Goal: Task Accomplishment & Management: Manage account settings

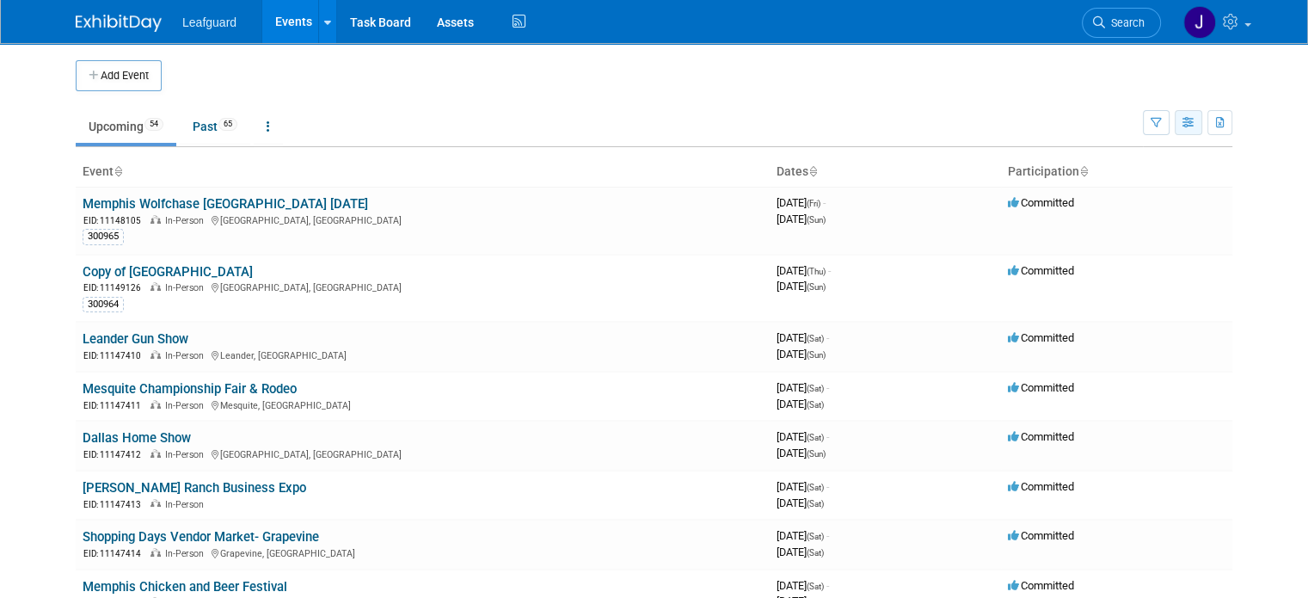
click at [1195, 123] on icon "button" at bounding box center [1188, 123] width 13 height 11
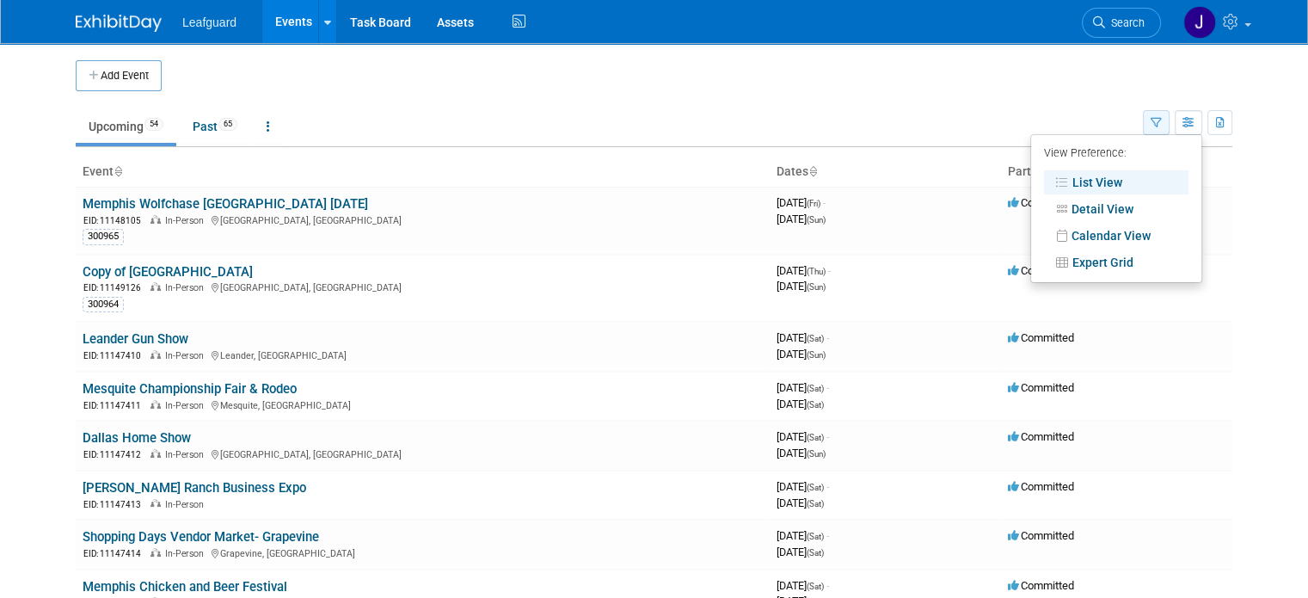
click at [1162, 126] on icon "button" at bounding box center [1156, 123] width 11 height 11
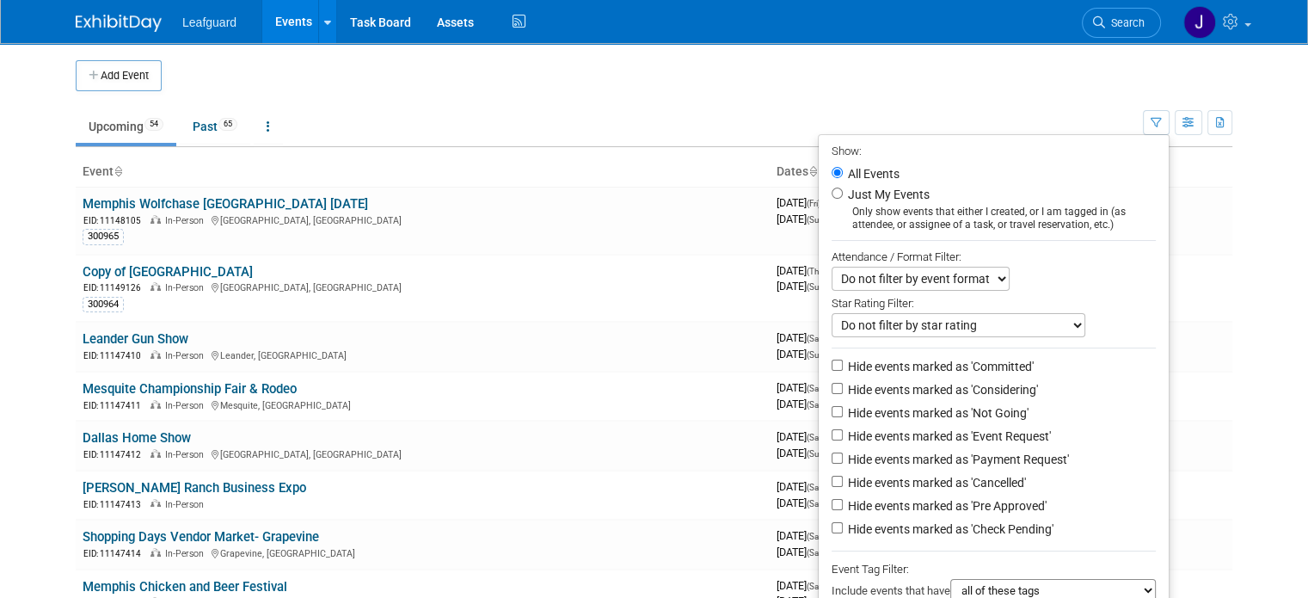
click at [916, 363] on label "Hide events marked as 'Committed'" at bounding box center [938, 366] width 189 height 17
click at [843, 363] on input "Hide events marked as 'Committed'" at bounding box center [837, 364] width 11 height 11
checkbox input "true"
click at [912, 384] on label "Hide events marked as 'Considering'" at bounding box center [940, 389] width 193 height 17
click at [843, 384] on input "Hide events marked as 'Considering'" at bounding box center [837, 388] width 11 height 11
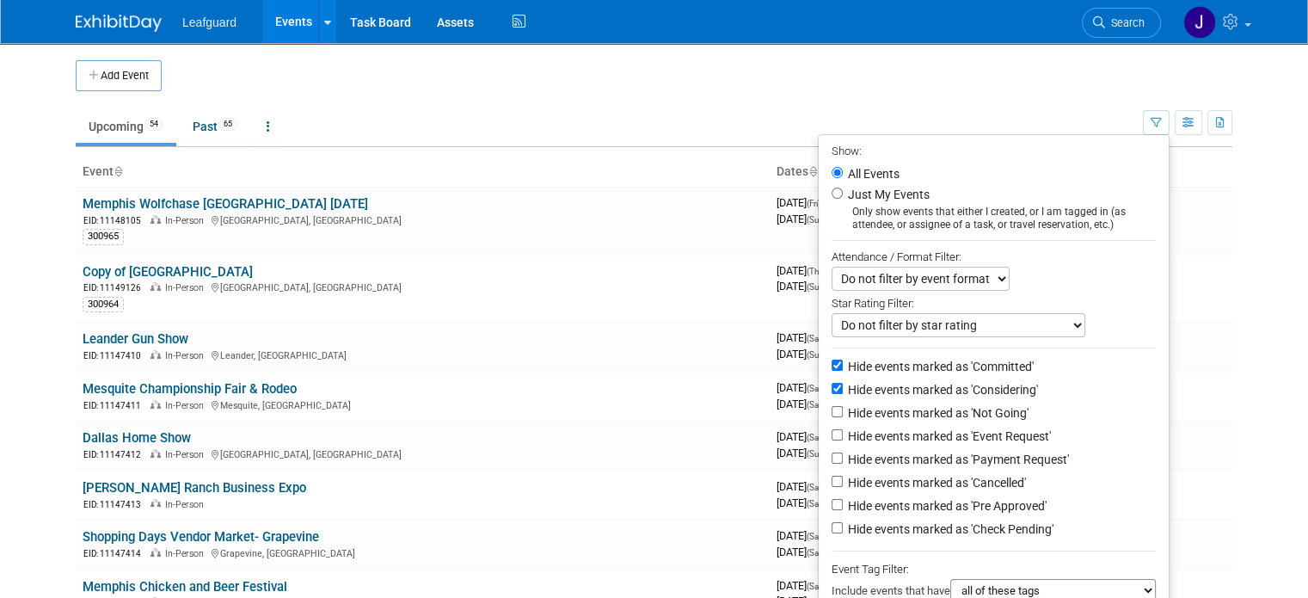
click at [912, 396] on label "Hide events marked as 'Considering'" at bounding box center [940, 389] width 193 height 17
click at [843, 394] on input "Hide events marked as 'Considering'" at bounding box center [837, 388] width 11 height 11
checkbox input "false"
click at [908, 409] on label "Hide events marked as 'Not Going'" at bounding box center [936, 412] width 184 height 17
click at [843, 409] on input "Hide events marked as 'Not Going'" at bounding box center [837, 411] width 11 height 11
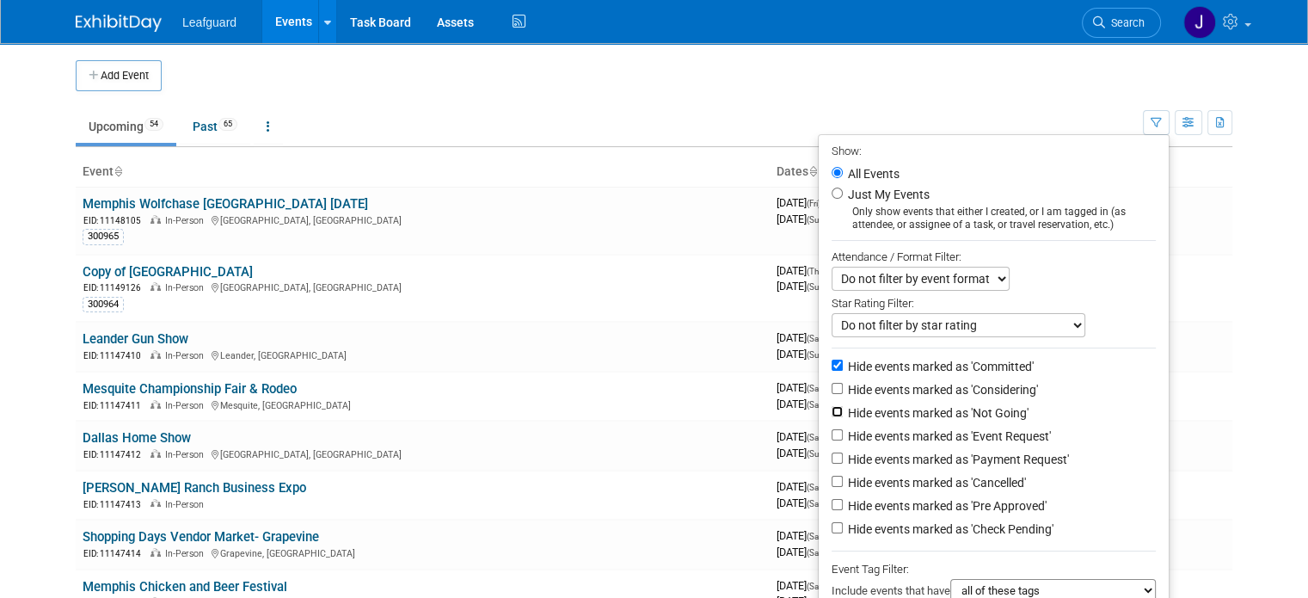
checkbox input "true"
drag, startPoint x: 908, startPoint y: 392, endPoint x: 902, endPoint y: 411, distance: 19.9
click at [907, 391] on label "Hide events marked as 'Considering'" at bounding box center [940, 389] width 193 height 17
click at [843, 391] on input "Hide events marked as 'Considering'" at bounding box center [837, 388] width 11 height 11
checkbox input "true"
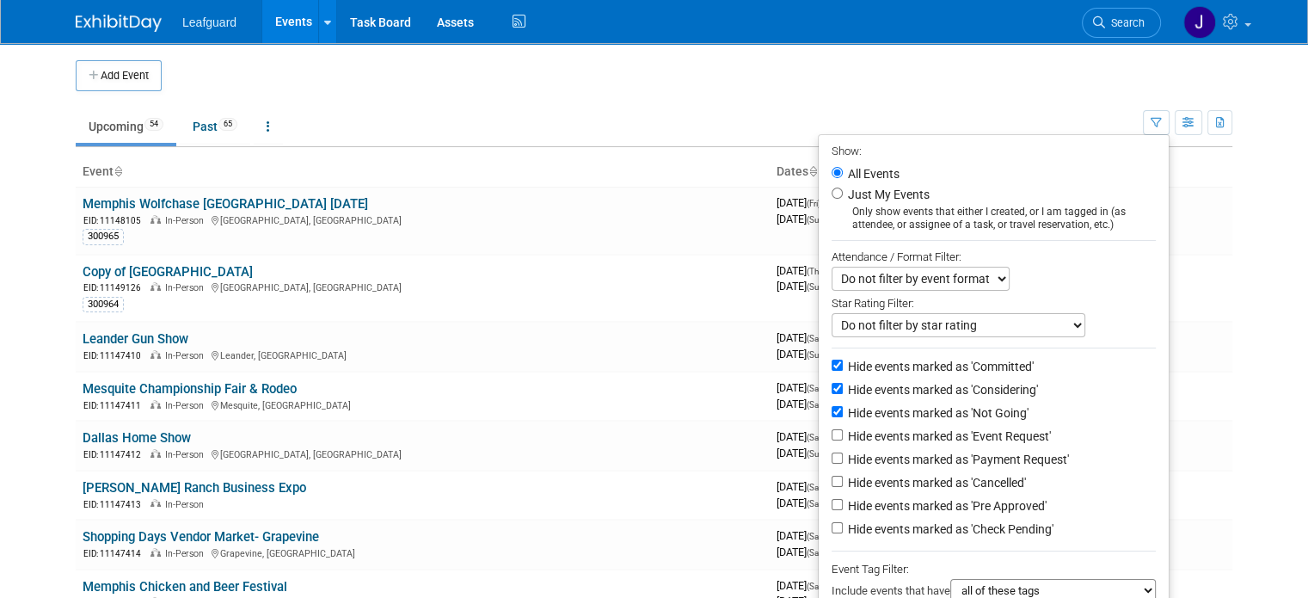
click at [903, 428] on label "Hide events marked as 'Event Request'" at bounding box center [947, 435] width 206 height 17
click at [843, 429] on input "Hide events marked as 'Event Request'" at bounding box center [837, 434] width 11 height 11
checkbox input "true"
click at [907, 477] on label "Hide events marked as 'Cancelled'" at bounding box center [934, 482] width 181 height 17
click at [843, 477] on input "Hide events marked as 'Cancelled'" at bounding box center [837, 481] width 11 height 11
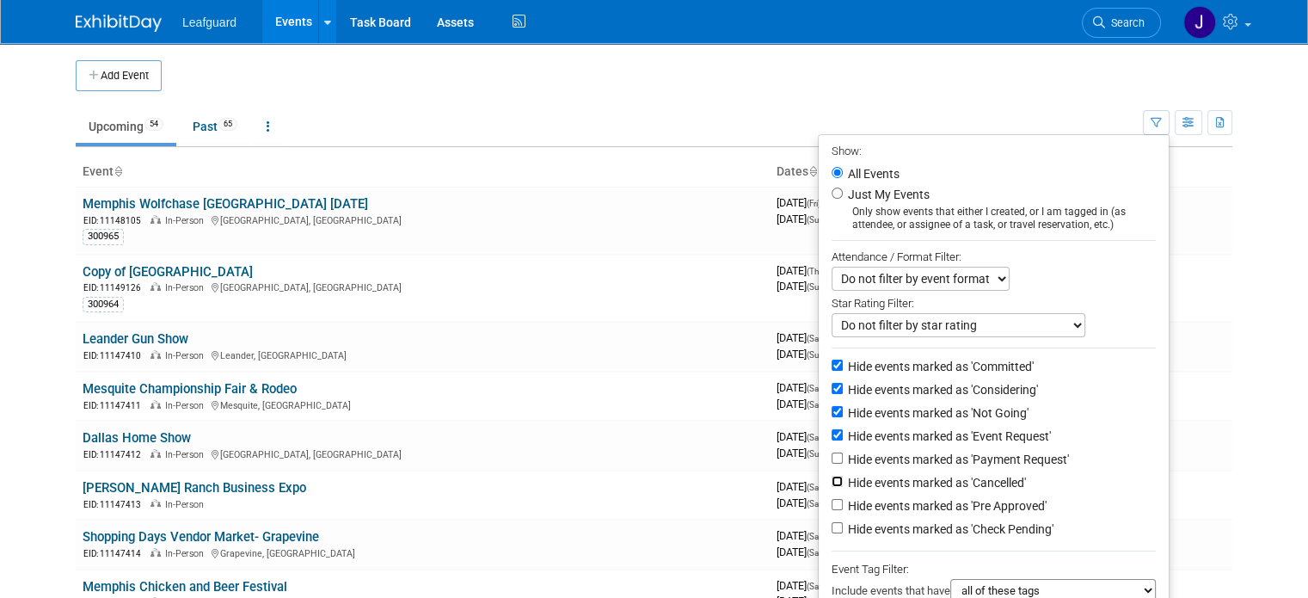
checkbox input "true"
click at [930, 498] on label "Hide events marked as 'Pre Approved'" at bounding box center [945, 505] width 202 height 17
click at [843, 499] on input "Hide events marked as 'Pre Approved'" at bounding box center [837, 504] width 11 height 11
checkbox input "true"
click at [930, 520] on label "Hide events marked as 'Check Pending'" at bounding box center [948, 528] width 209 height 17
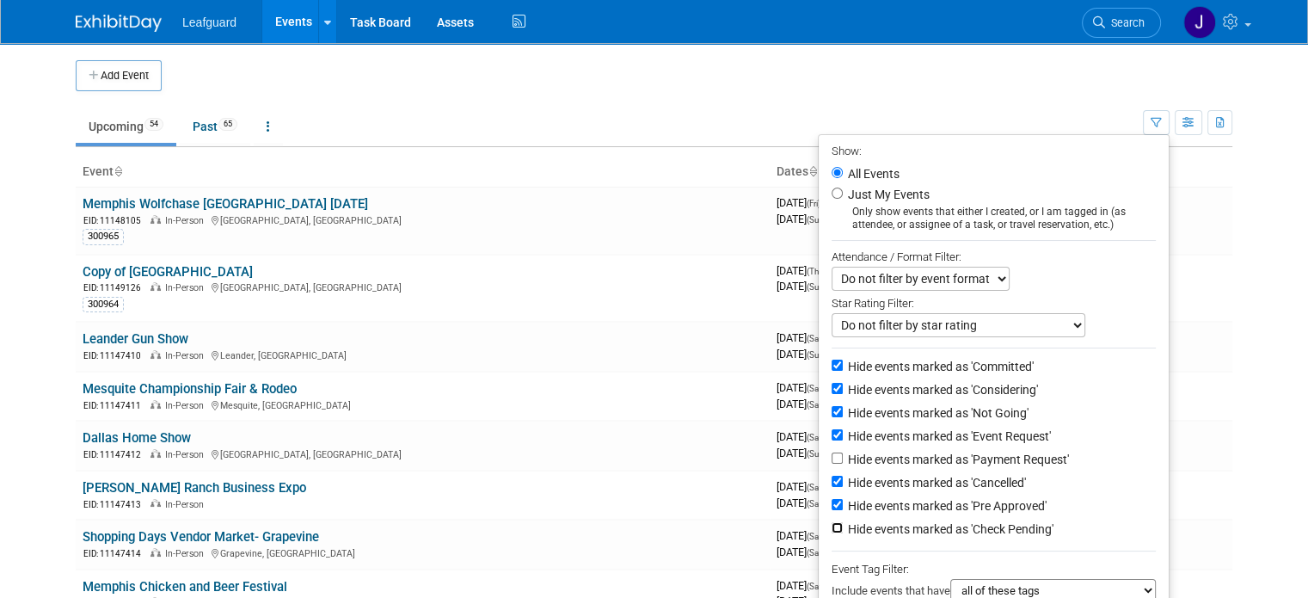
click at [843, 522] on input "Hide events marked as 'Check Pending'" at bounding box center [837, 527] width 11 height 11
checkbox input "true"
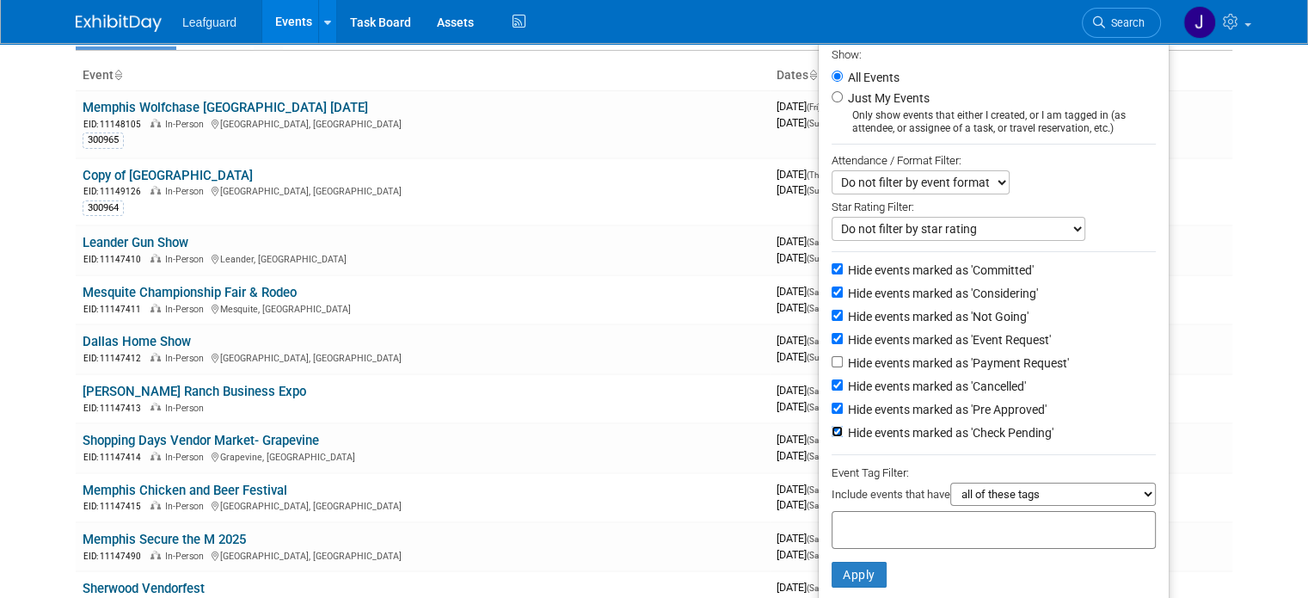
scroll to position [114, 0]
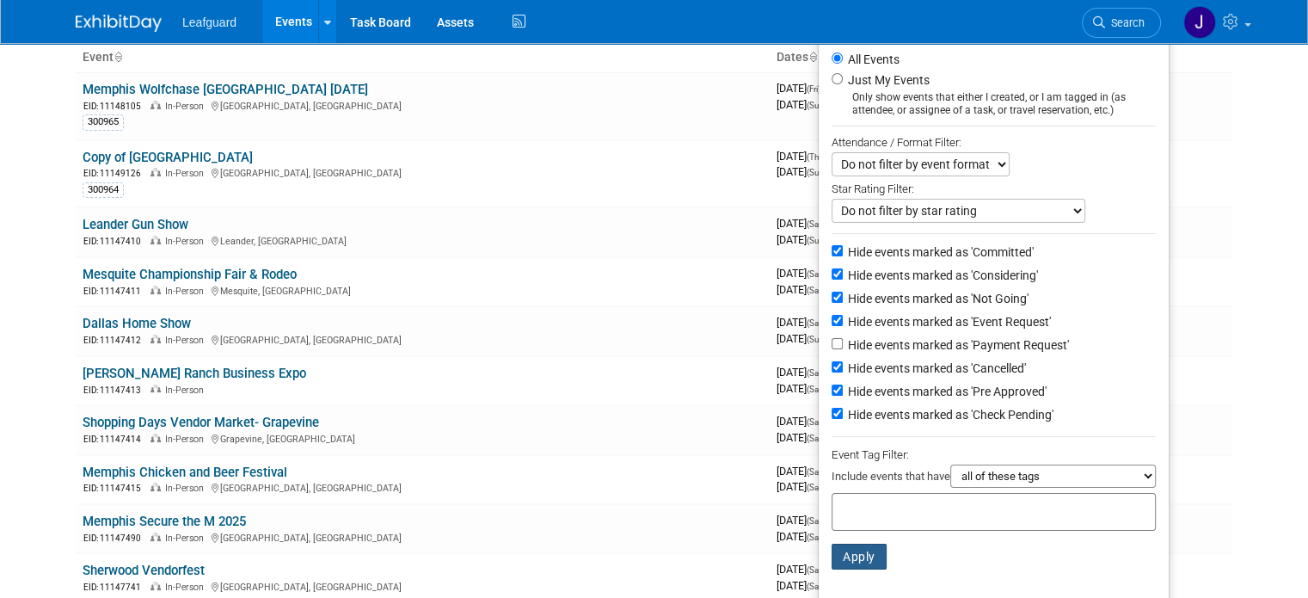
click at [870, 561] on button "Apply" at bounding box center [859, 556] width 55 height 26
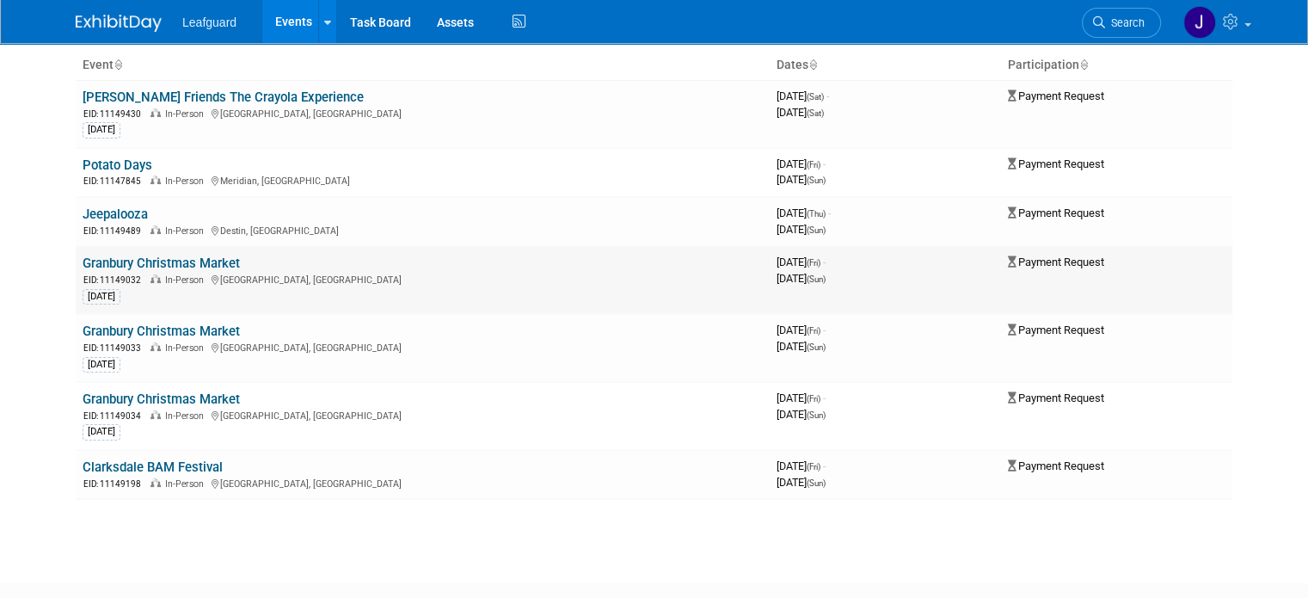
scroll to position [92, 0]
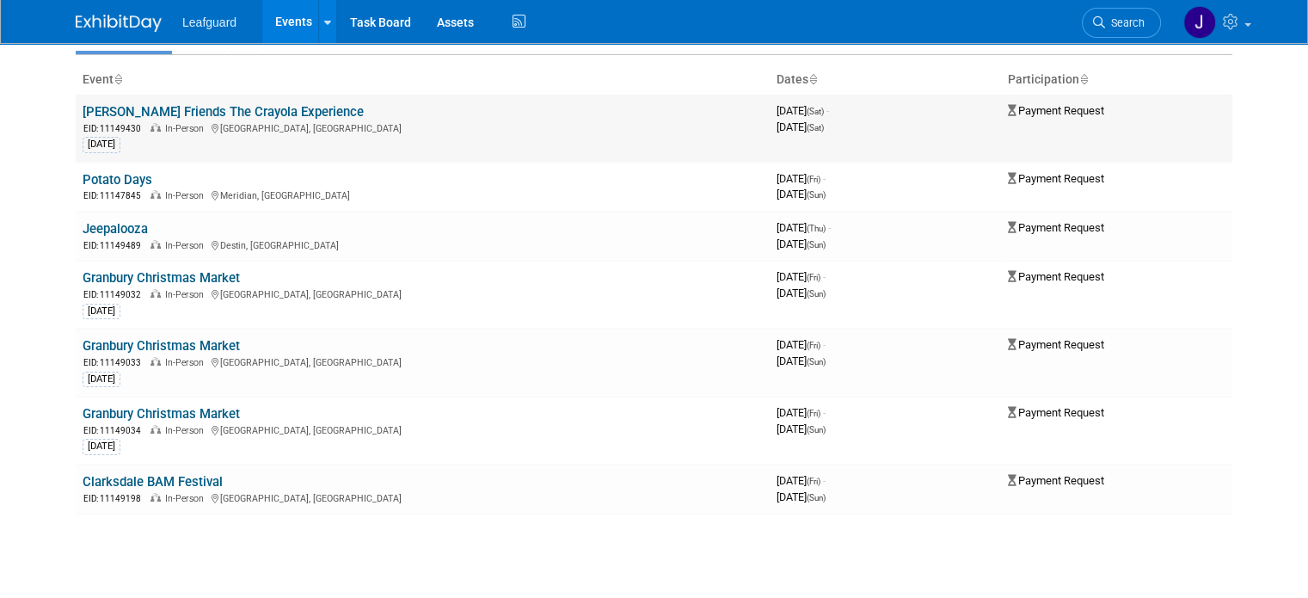
click at [175, 110] on link "[PERSON_NAME] Friends The Crayola Experience" at bounding box center [223, 111] width 281 height 15
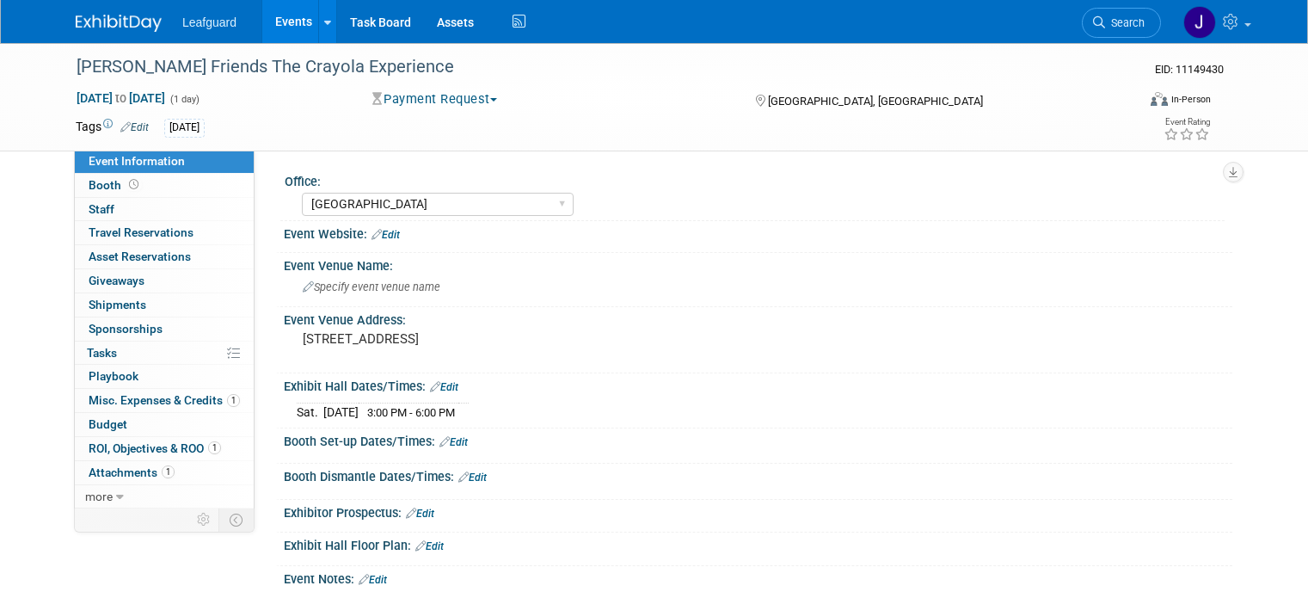
select select "Dallas"
select select "No"
select select "Check"
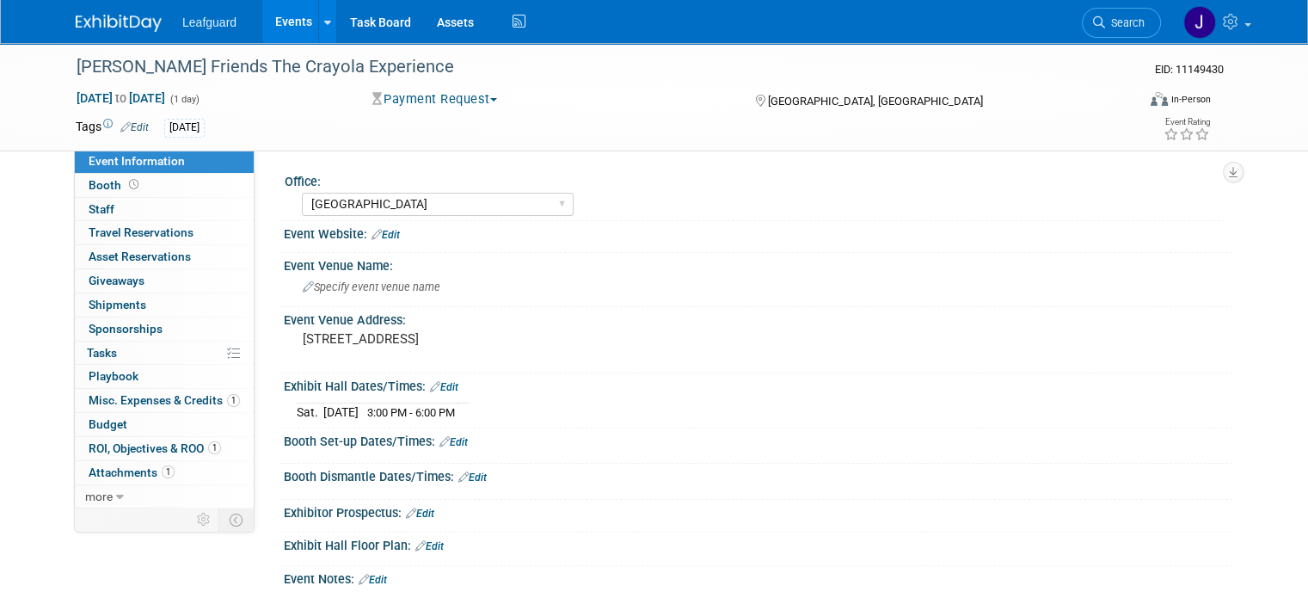
click at [462, 107] on button "Payment Request" at bounding box center [435, 99] width 138 height 18
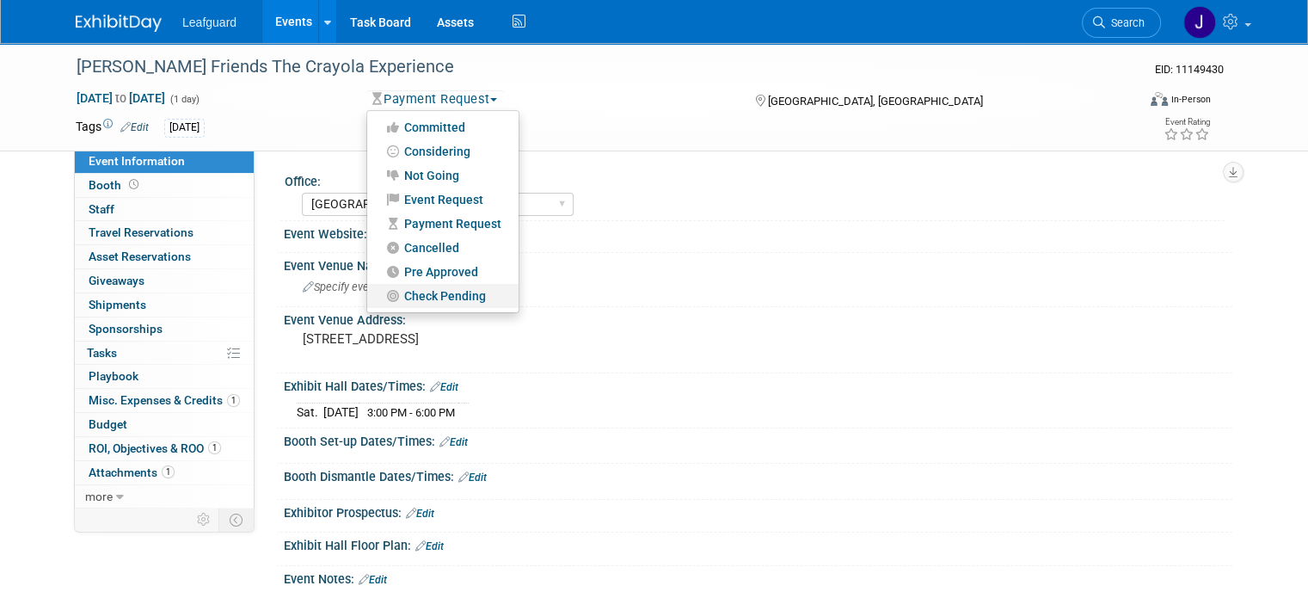
click at [443, 296] on link "Check Pending" at bounding box center [442, 296] width 151 height 24
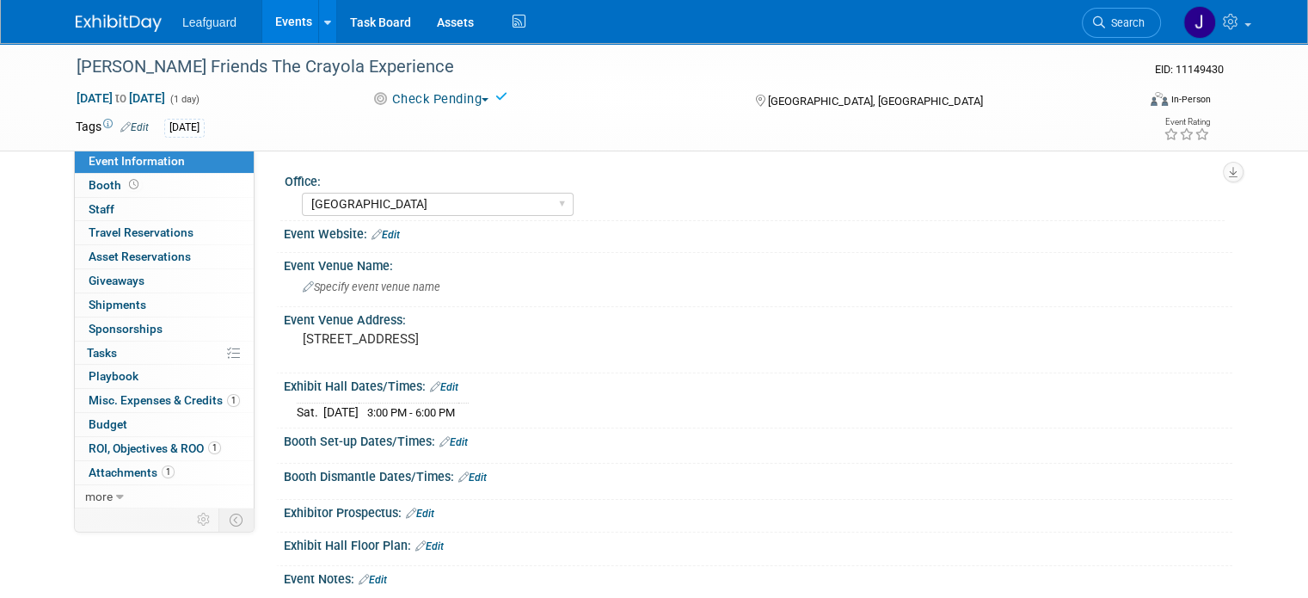
click at [114, 11] on link at bounding box center [129, 15] width 107 height 14
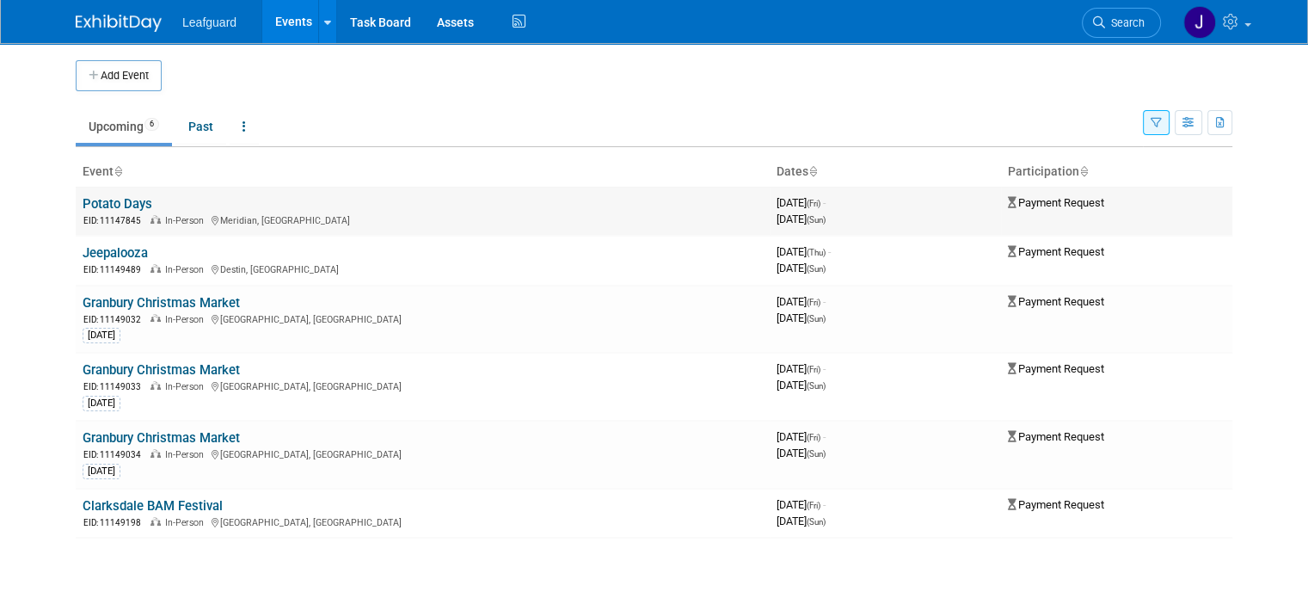
click at [112, 202] on link "Potato Days" at bounding box center [118, 203] width 70 height 15
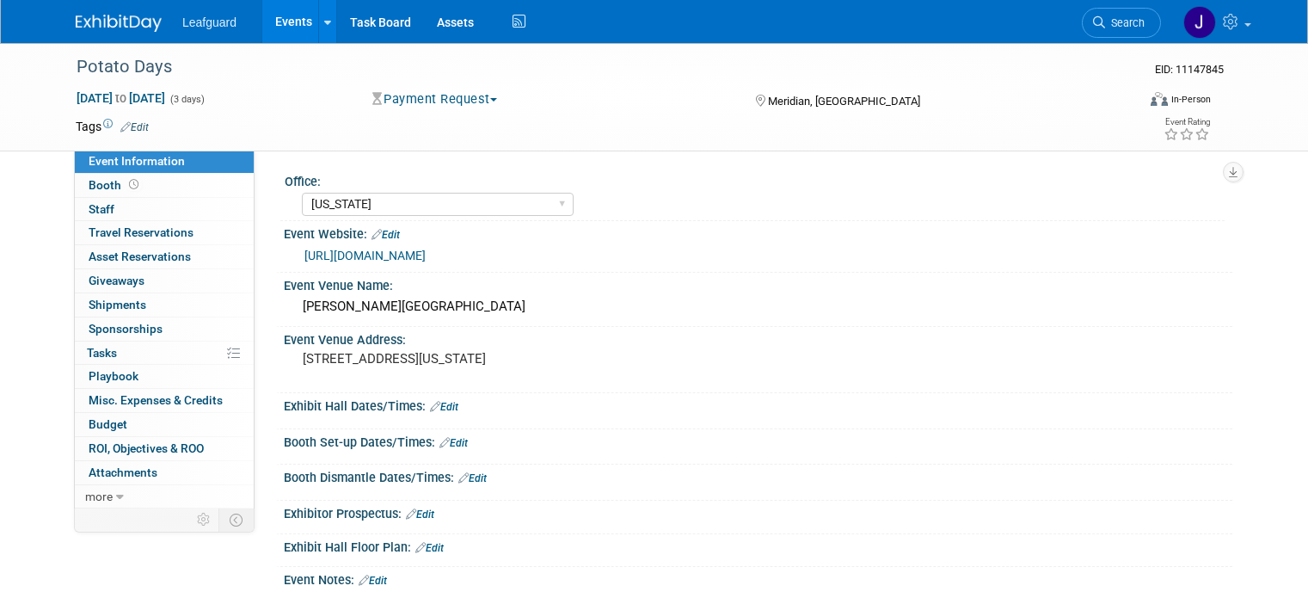
select select "[US_STATE]"
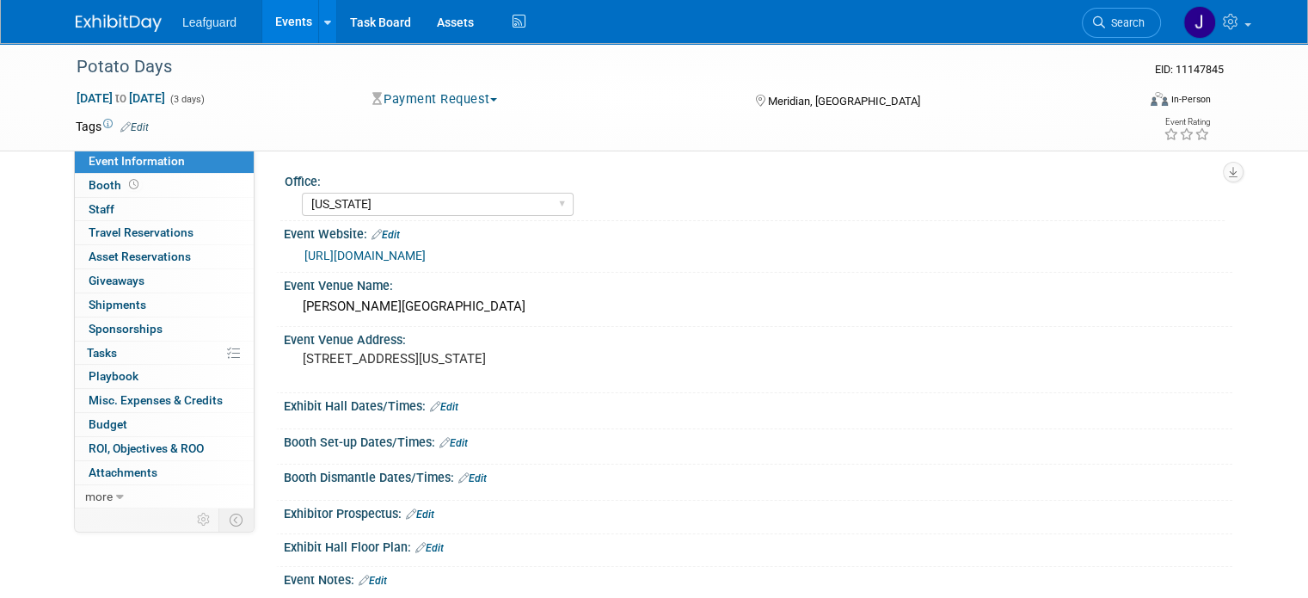
click at [455, 94] on button "Payment Request" at bounding box center [435, 99] width 138 height 18
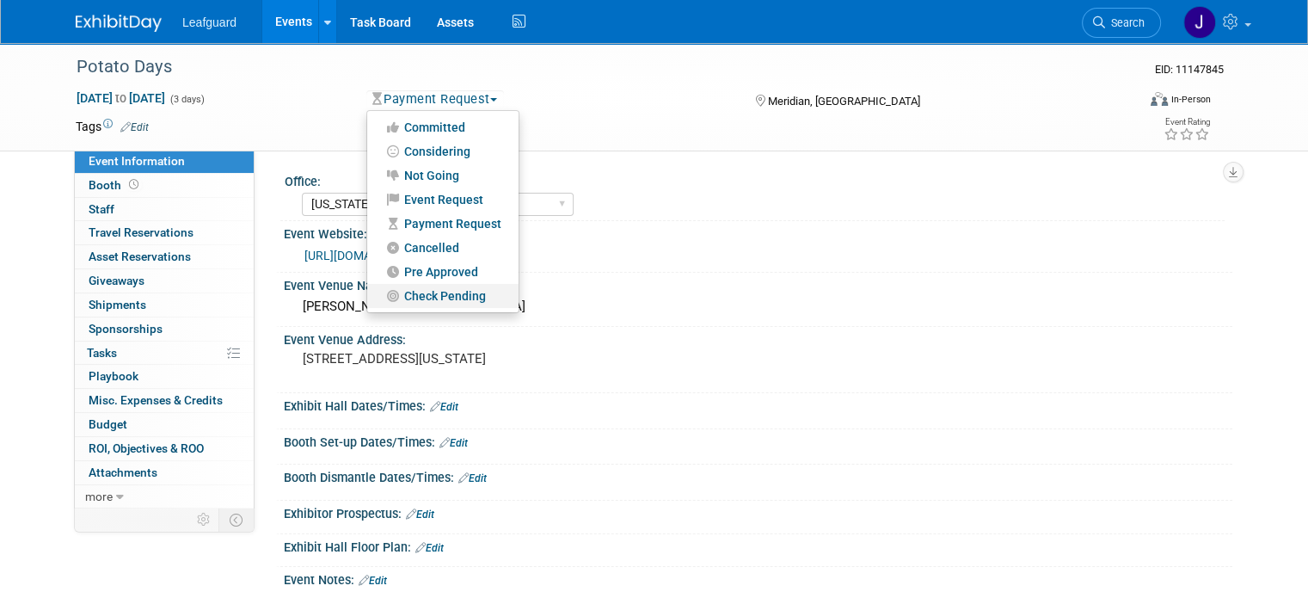
click at [420, 290] on link "Check Pending" at bounding box center [442, 296] width 151 height 24
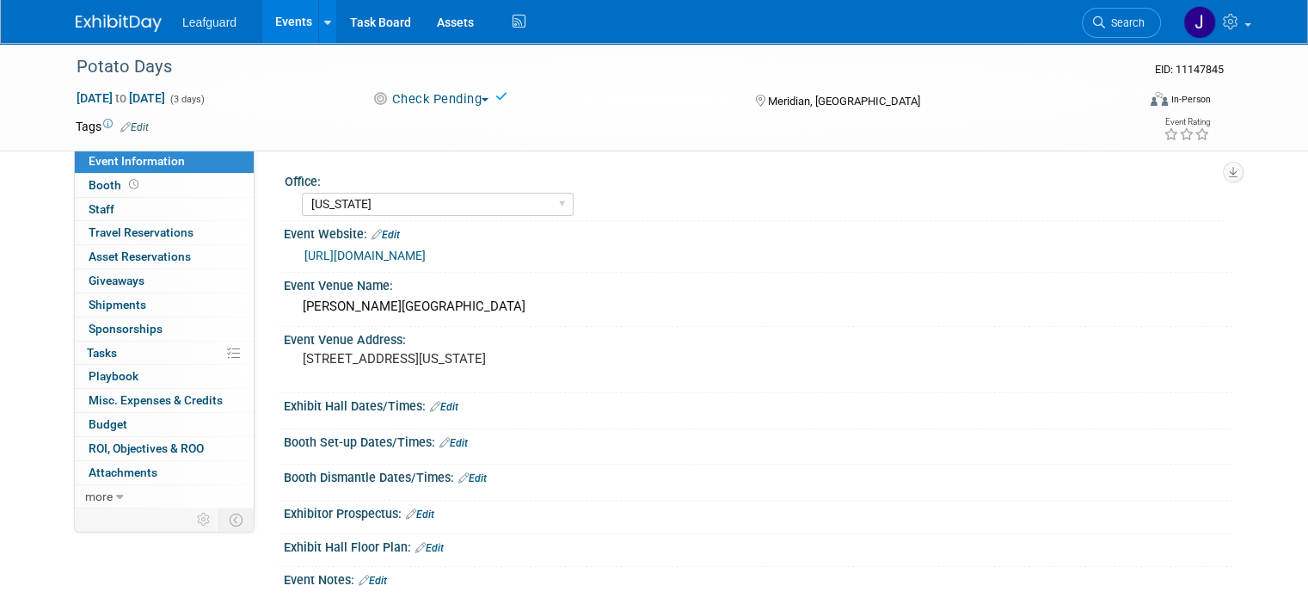
click at [112, 23] on img at bounding box center [119, 23] width 86 height 17
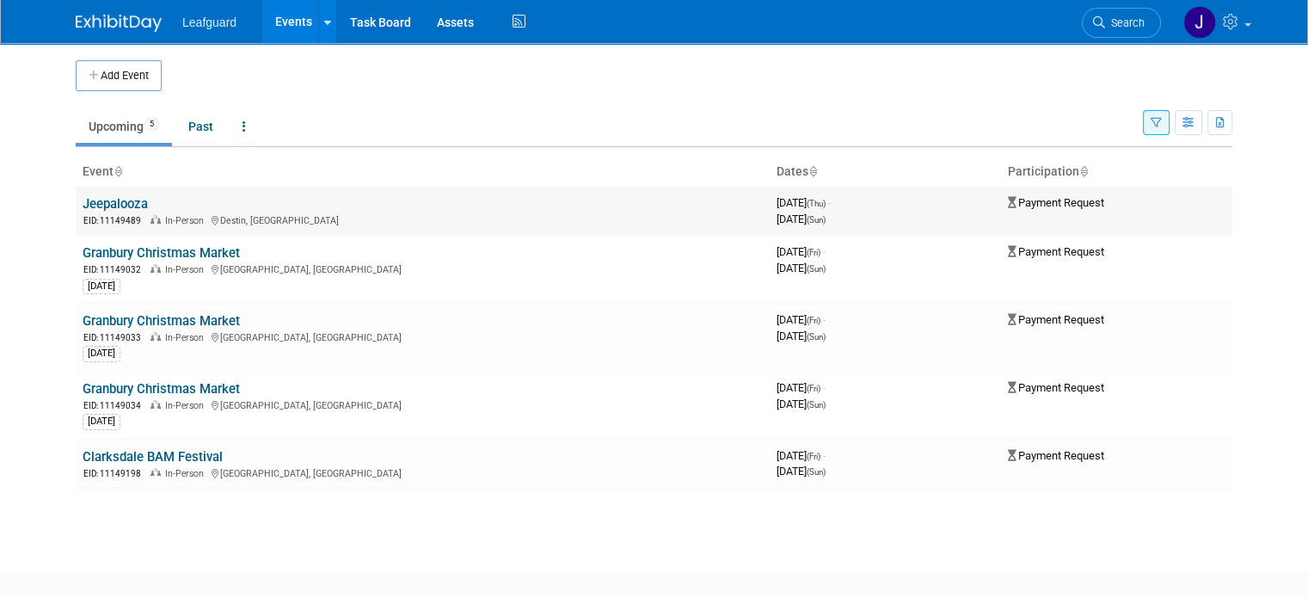
click at [107, 200] on link "Jeepalooza" at bounding box center [115, 203] width 65 height 15
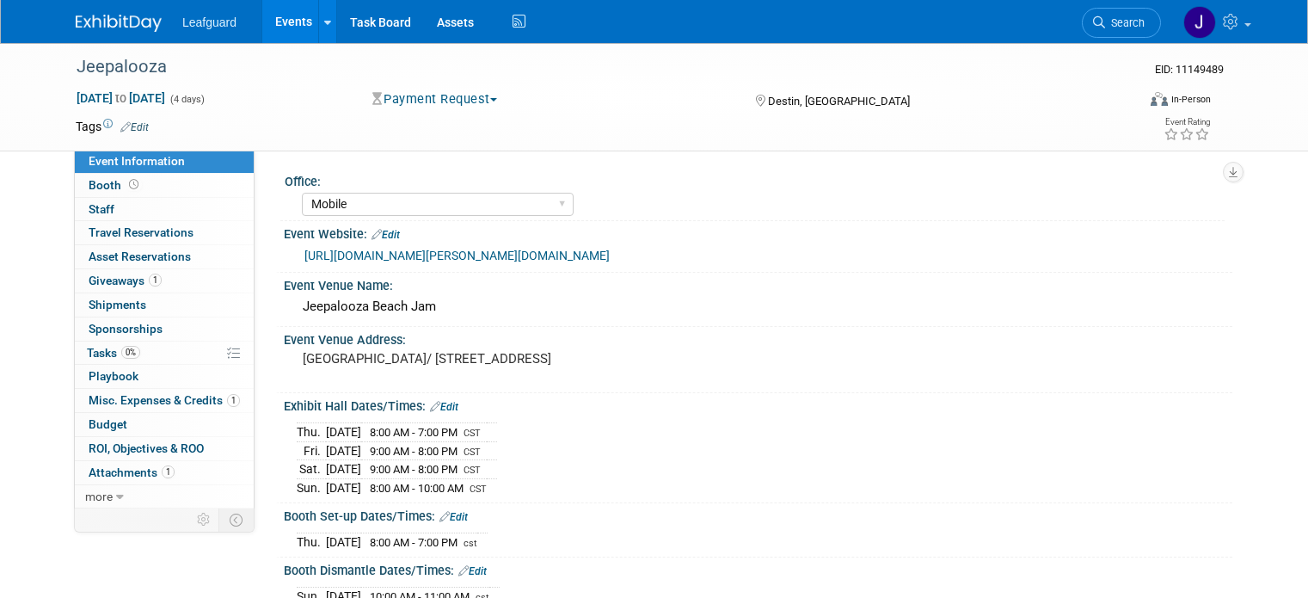
select select "Mobile"
select select "Yes"
select select "Check"
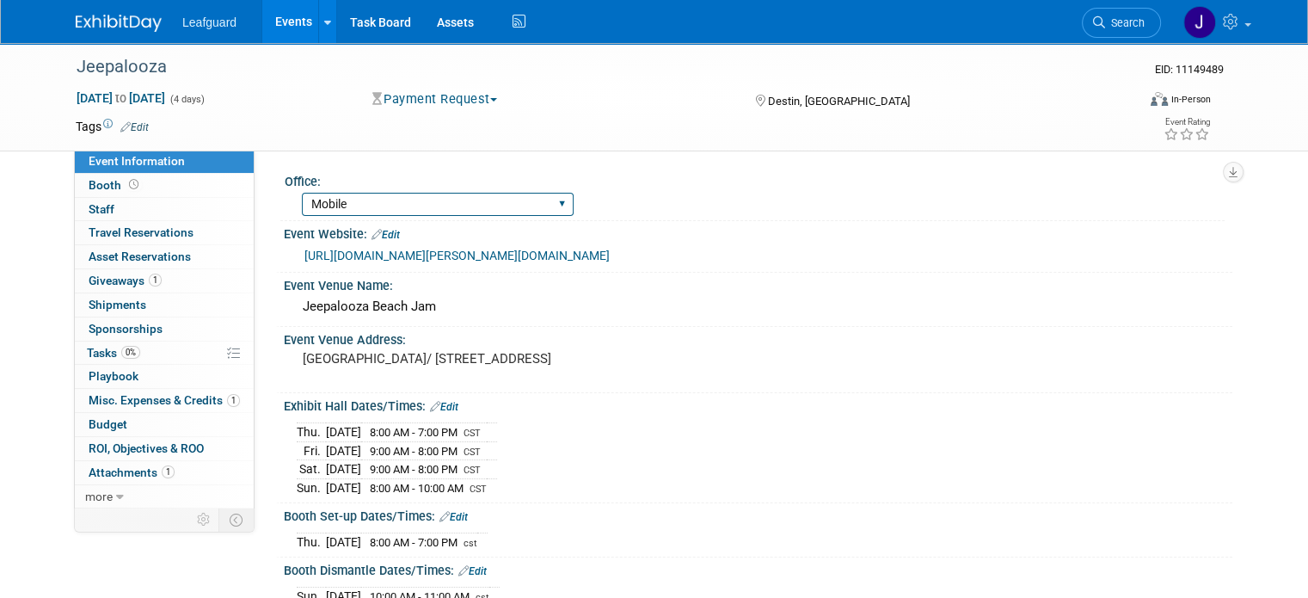
click at [351, 196] on select "Albany Arkansas Austin Birmingham Charlotte Chicago Cleveland Colorado Columbia…" at bounding box center [438, 204] width 272 height 23
drag, startPoint x: 351, startPoint y: 196, endPoint x: 363, endPoint y: 200, distance: 12.8
click at [363, 200] on select "Albany Arkansas Austin Birmingham Charlotte Chicago Cleveland Colorado Columbia…" at bounding box center [438, 204] width 272 height 23
click at [431, 94] on button "Payment Request" at bounding box center [435, 99] width 138 height 18
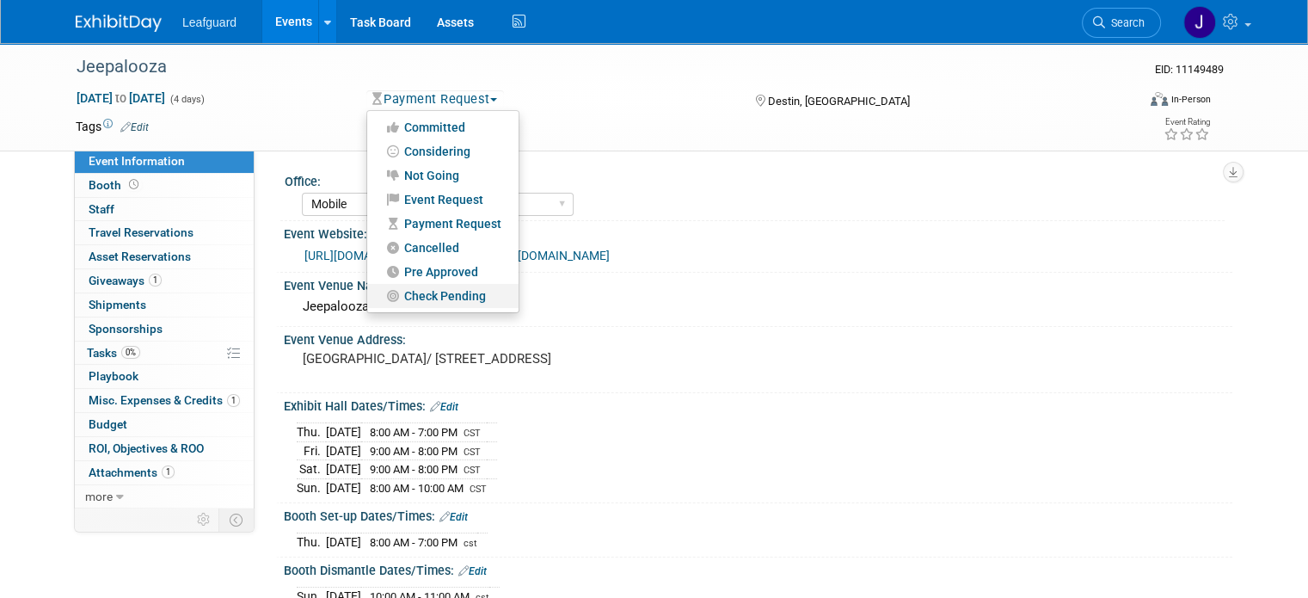
click at [422, 297] on link "Check Pending" at bounding box center [442, 296] width 151 height 24
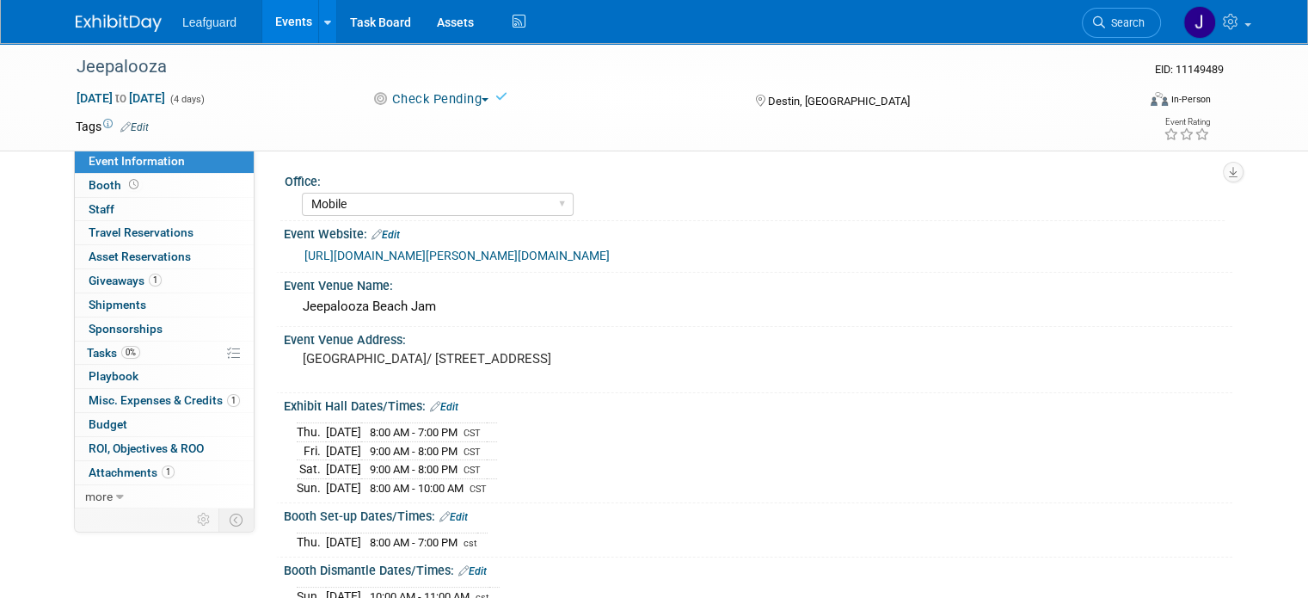
click at [118, 29] on img at bounding box center [119, 23] width 86 height 17
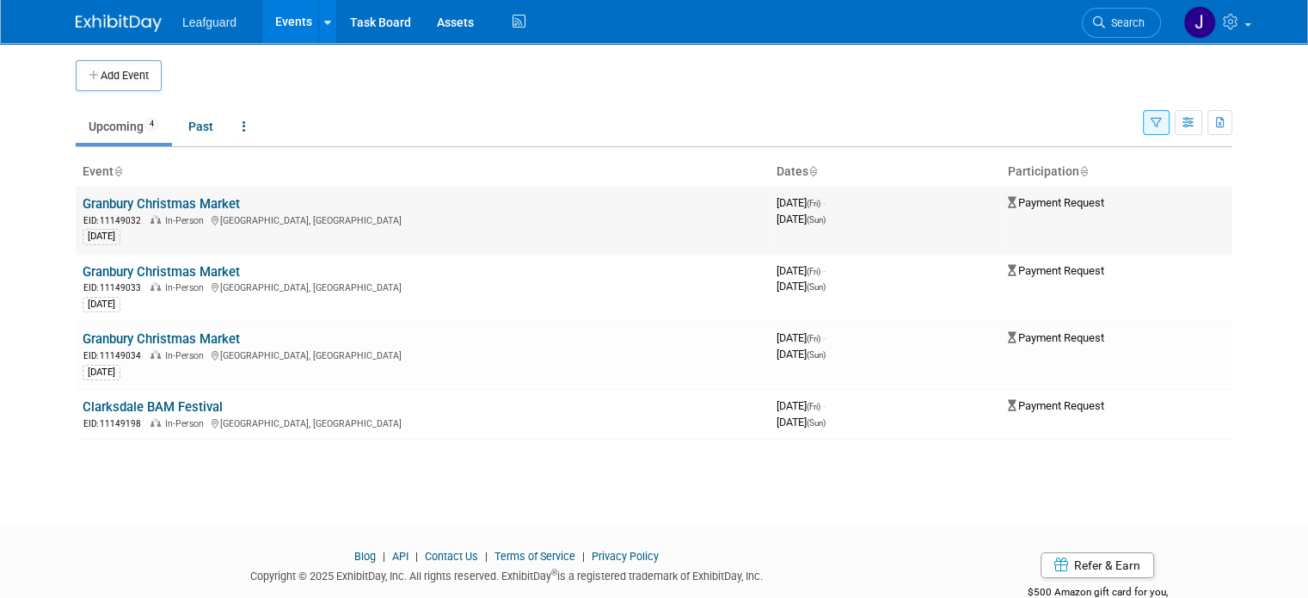
click at [186, 198] on link "Granbury Christmas Market" at bounding box center [161, 203] width 157 height 15
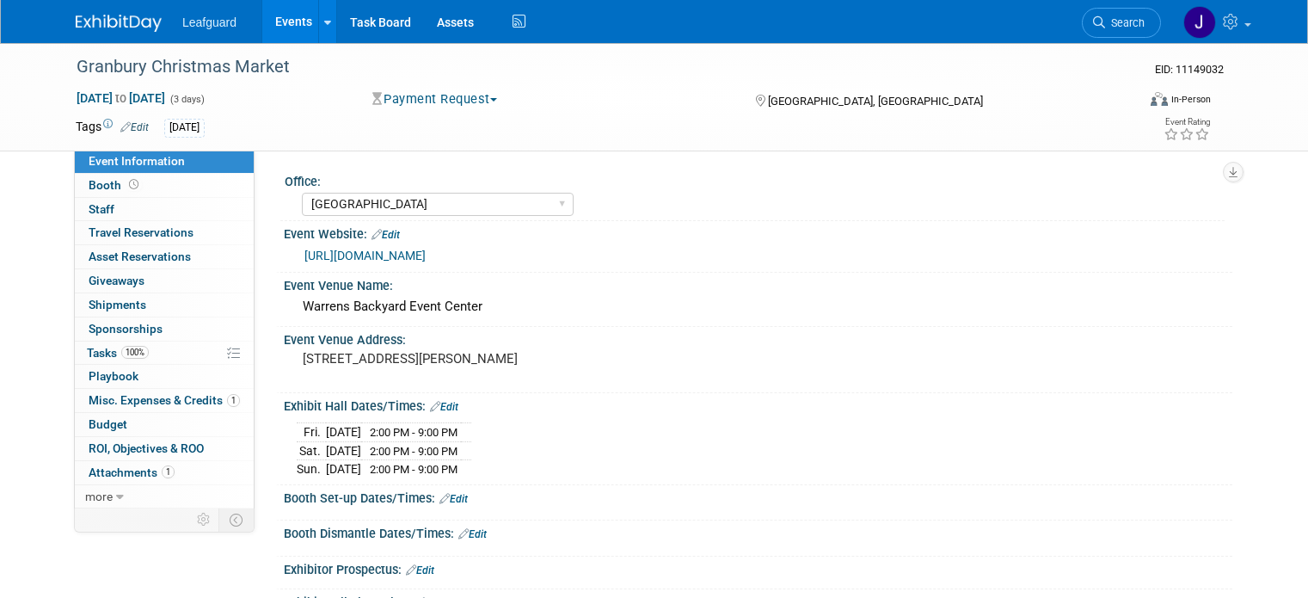
select select "[GEOGRAPHIC_DATA]"
select select "Check"
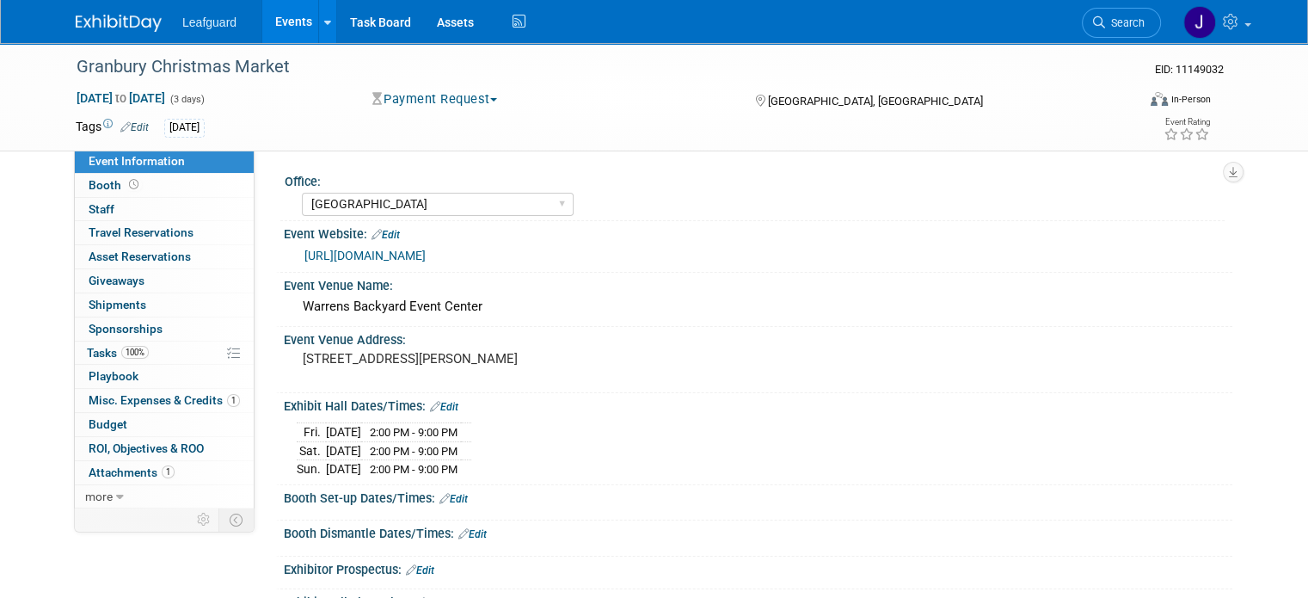
click at [421, 96] on button "Payment Request" at bounding box center [435, 99] width 138 height 18
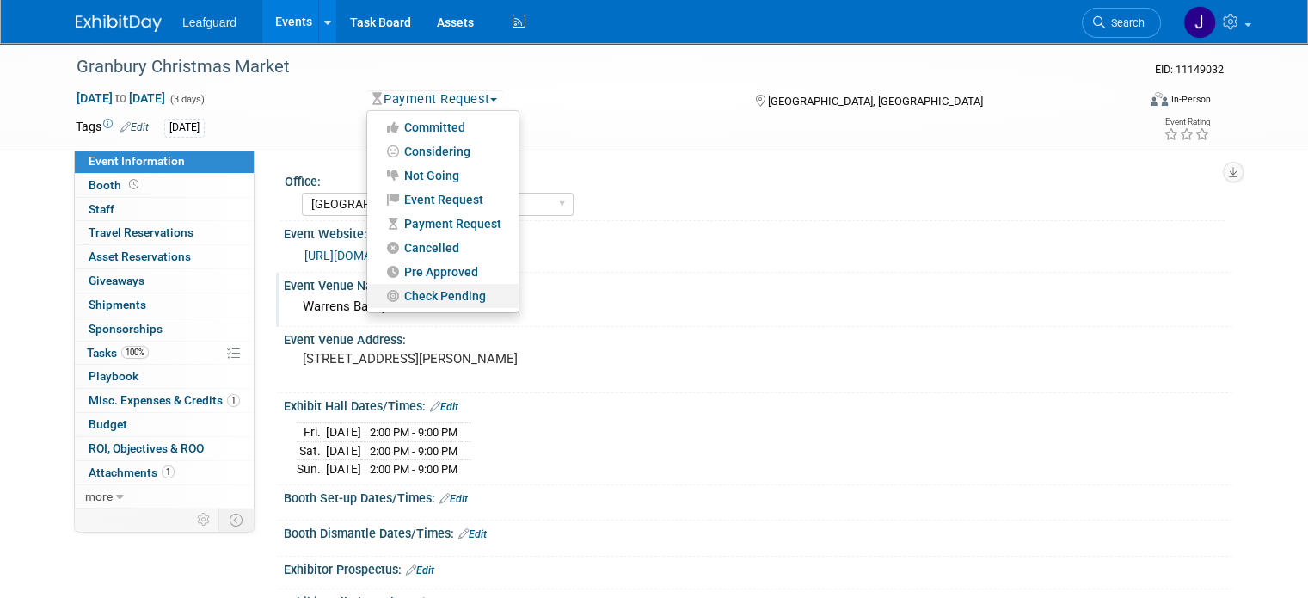
click at [423, 295] on link "Check Pending" at bounding box center [442, 296] width 151 height 24
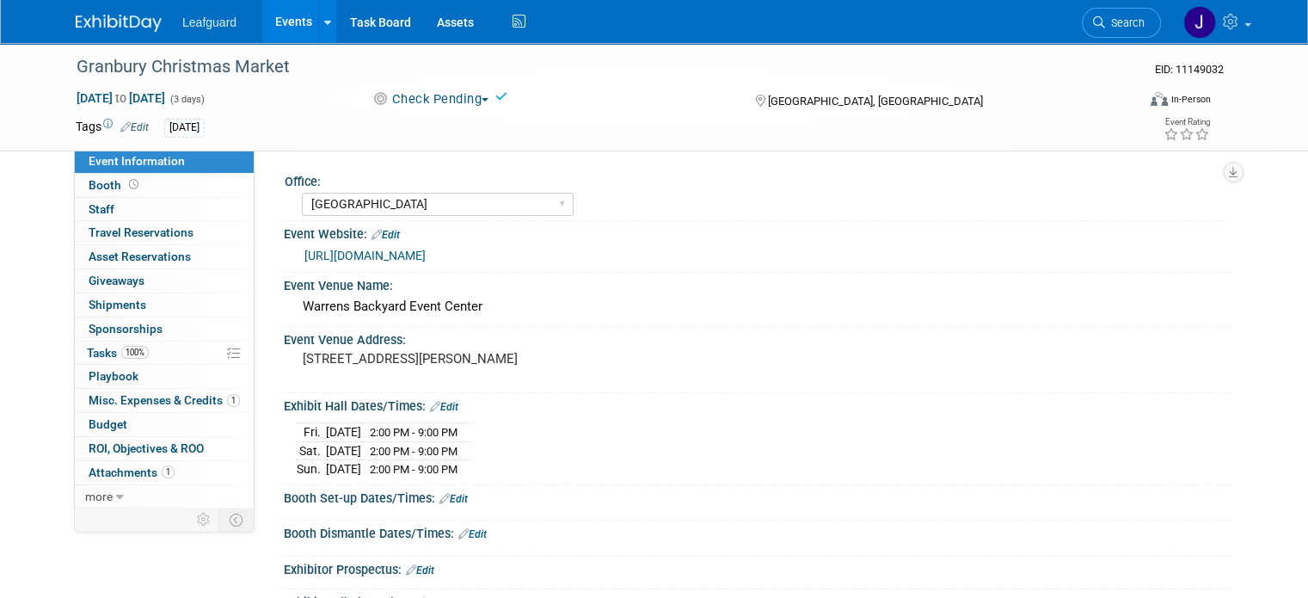
click at [117, 38] on div "Leafguard Events Add Event Bulk Upload Events Shareable Event Boards Recently V…" at bounding box center [654, 21] width 1157 height 43
click at [113, 28] on img at bounding box center [119, 23] width 86 height 17
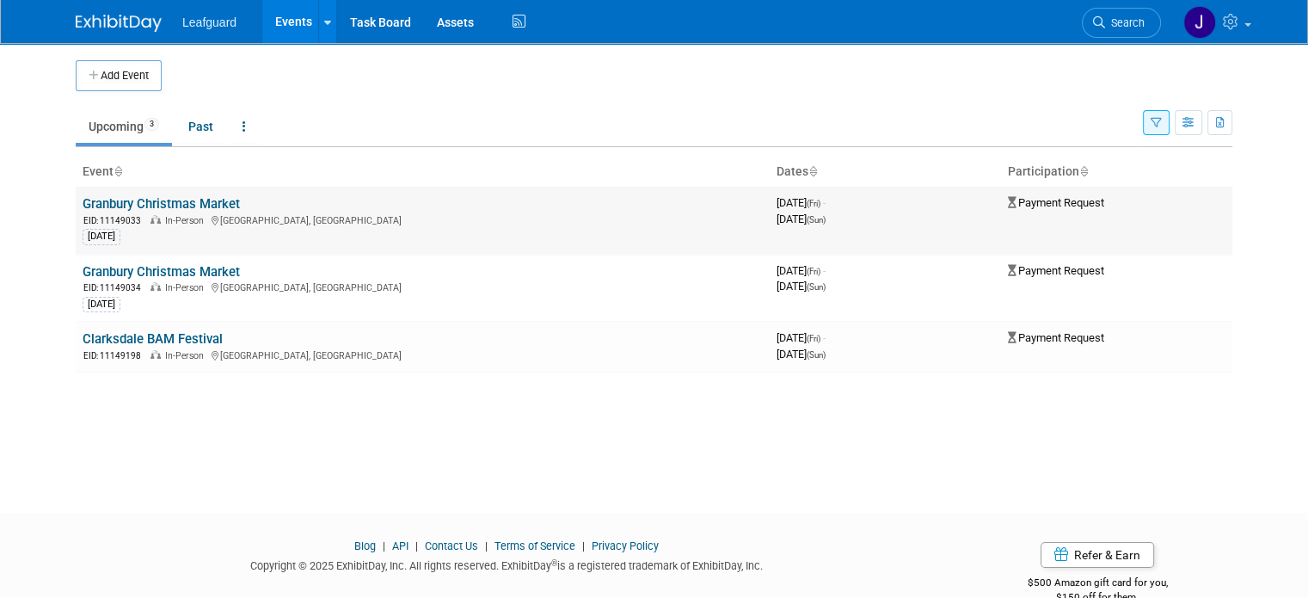
click at [152, 199] on link "Granbury Christmas Market" at bounding box center [161, 203] width 157 height 15
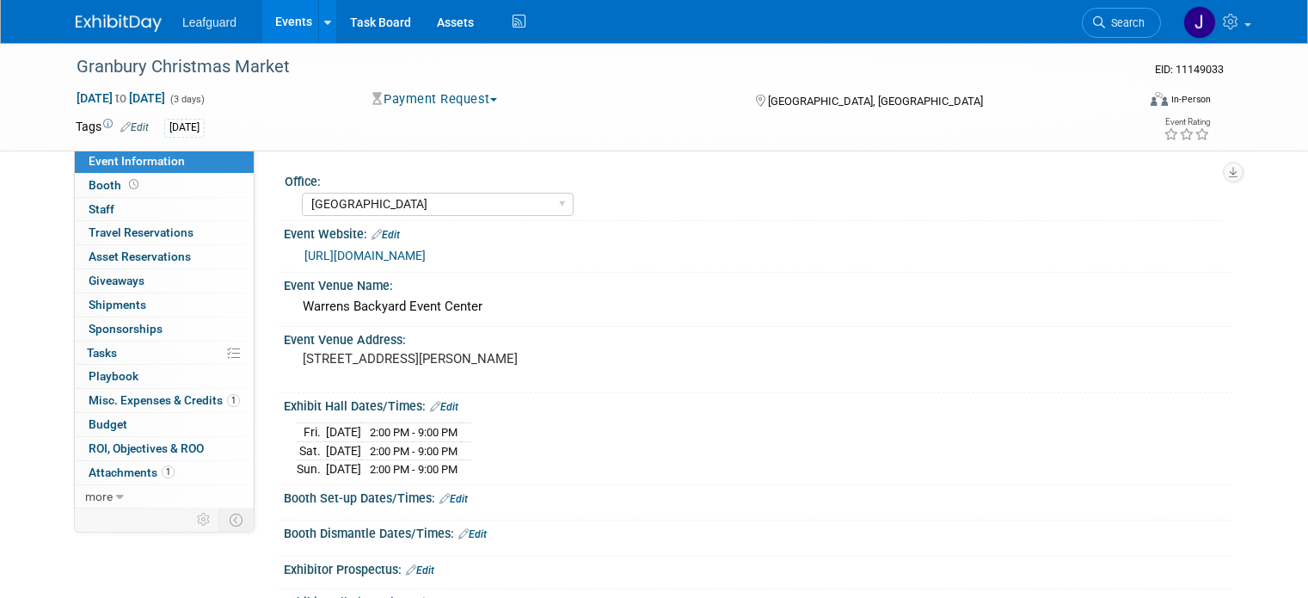
select select "[GEOGRAPHIC_DATA]"
select select "Check"
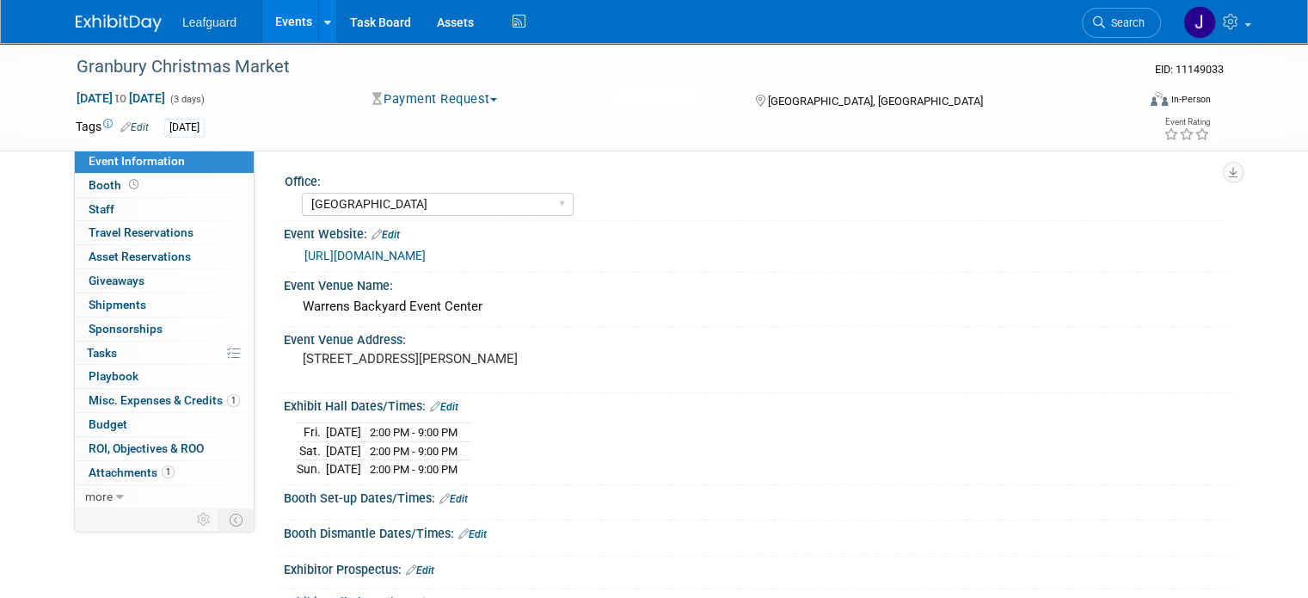
click at [418, 102] on button "Payment Request" at bounding box center [435, 99] width 138 height 18
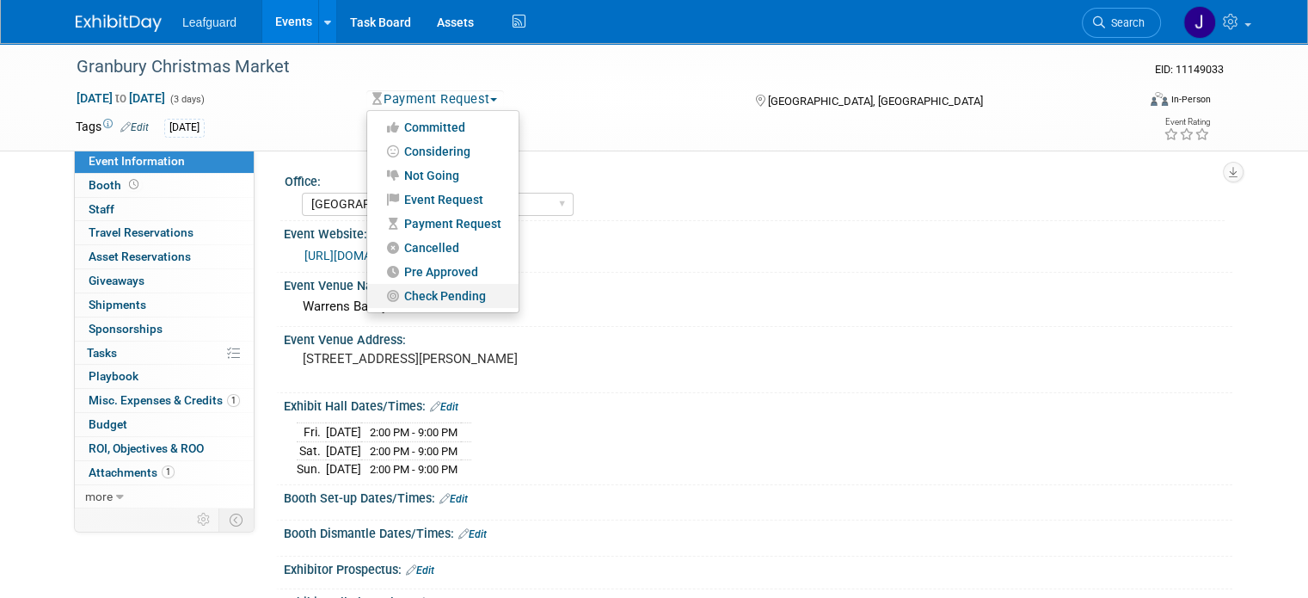
click at [406, 286] on link "Check Pending" at bounding box center [442, 296] width 151 height 24
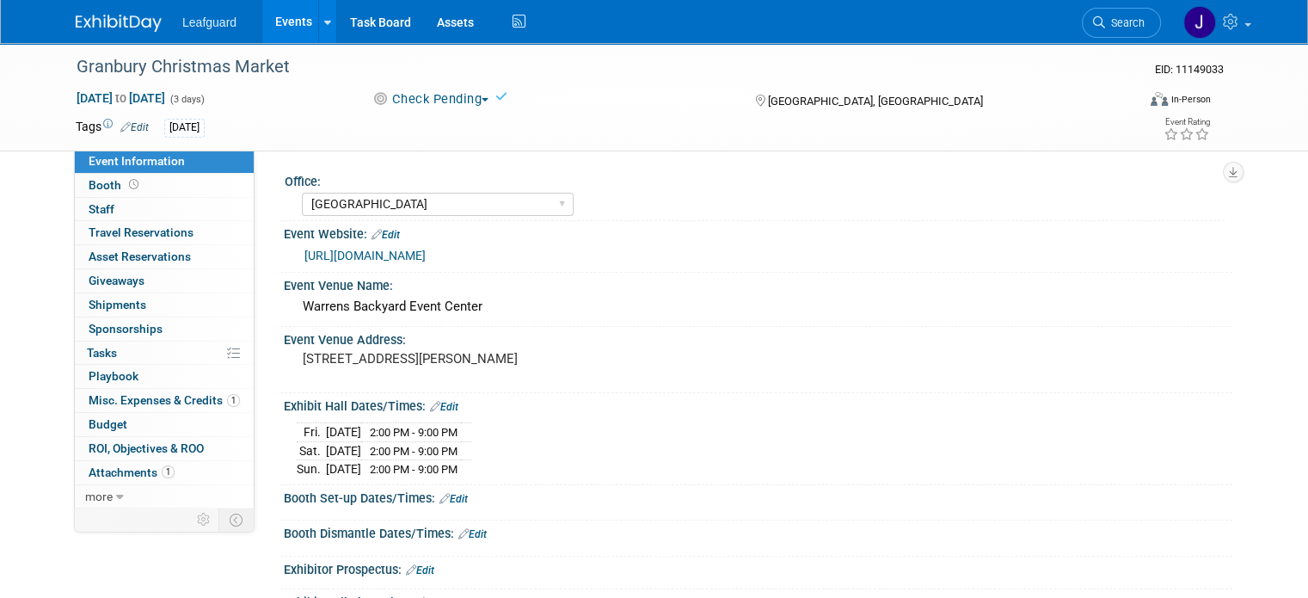
click at [82, 10] on link at bounding box center [129, 15] width 107 height 14
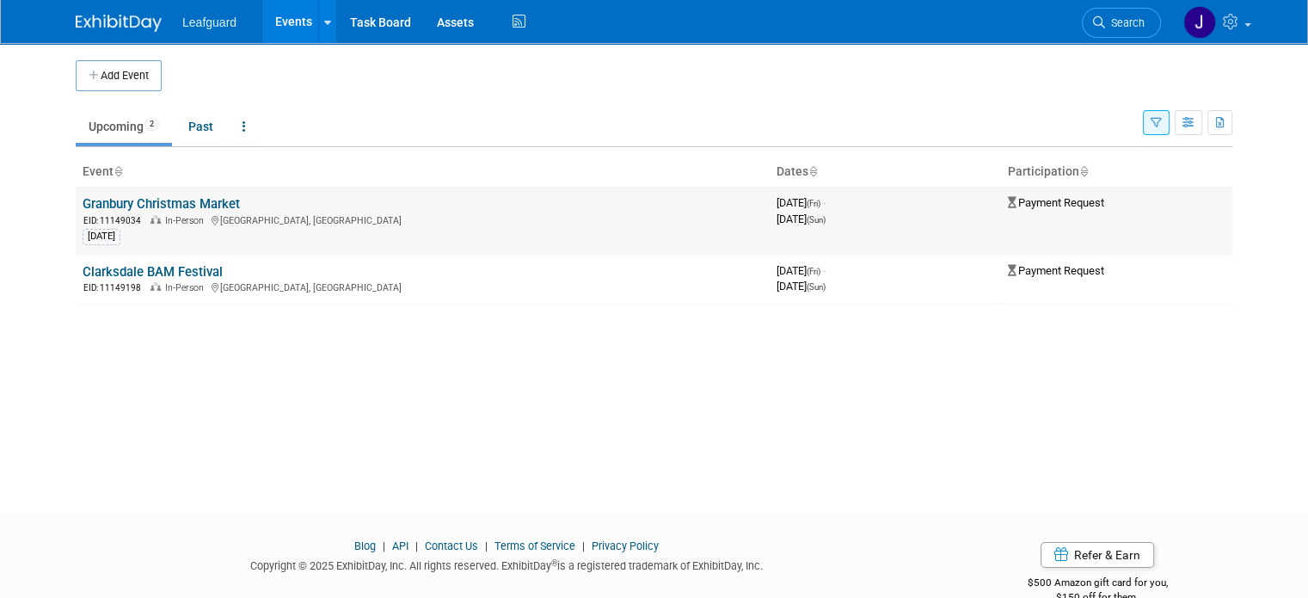
click at [171, 207] on link "Granbury Christmas Market" at bounding box center [161, 203] width 157 height 15
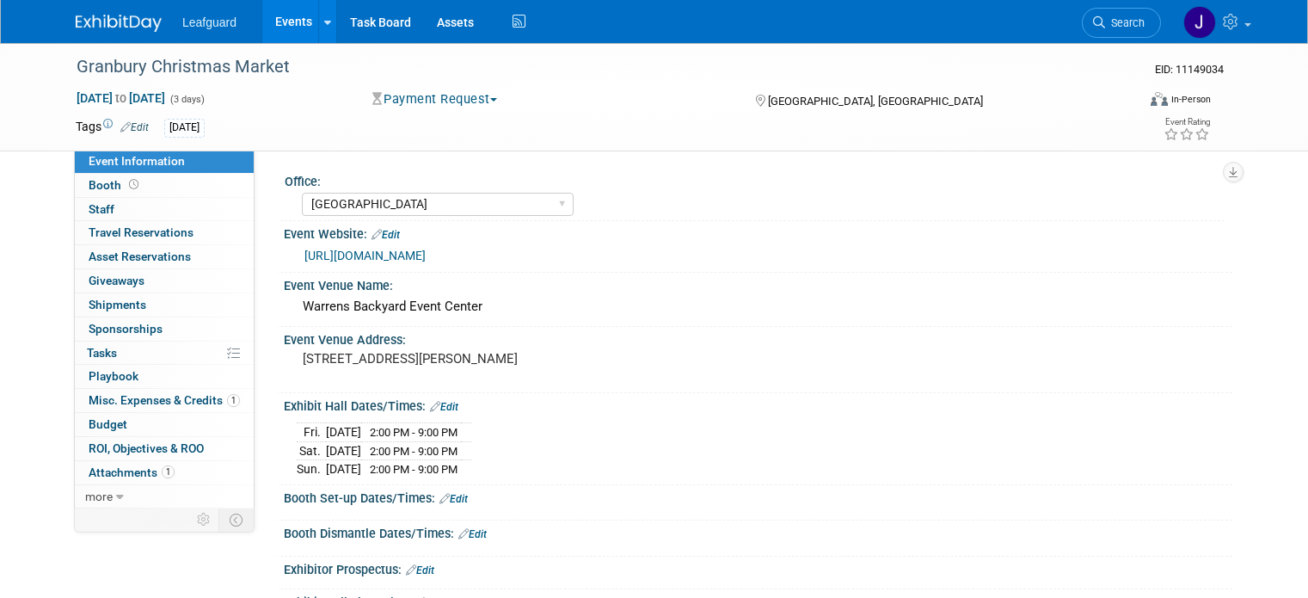
select select "[GEOGRAPHIC_DATA]"
select select "Check"
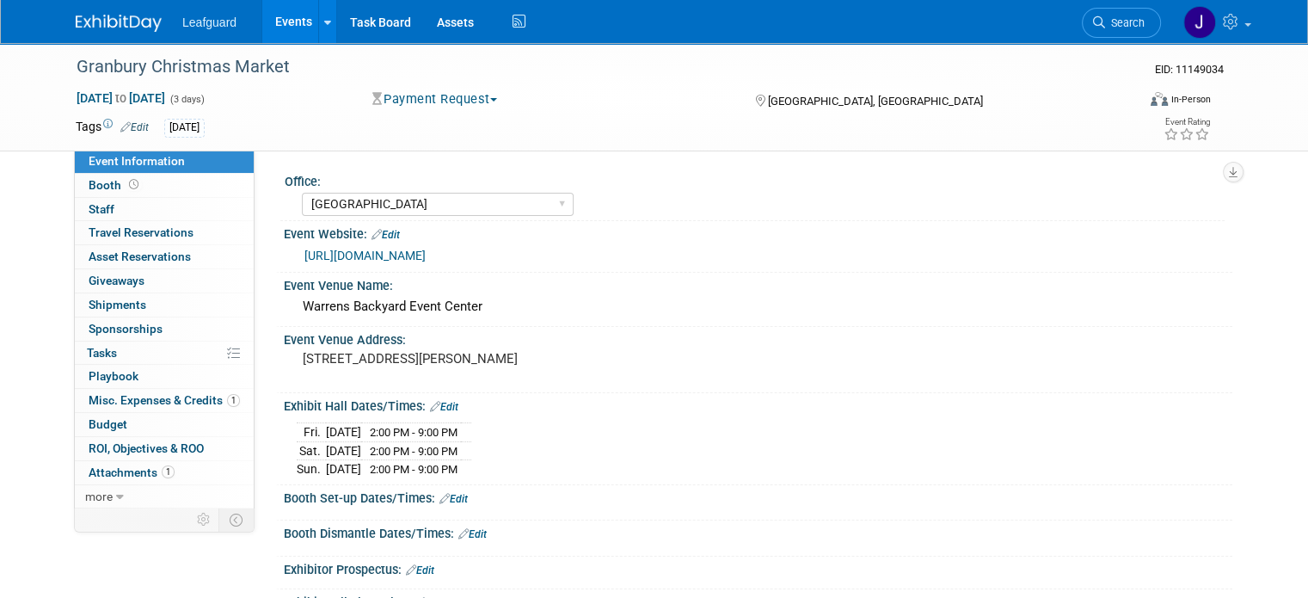
click at [427, 106] on button "Payment Request" at bounding box center [435, 99] width 138 height 18
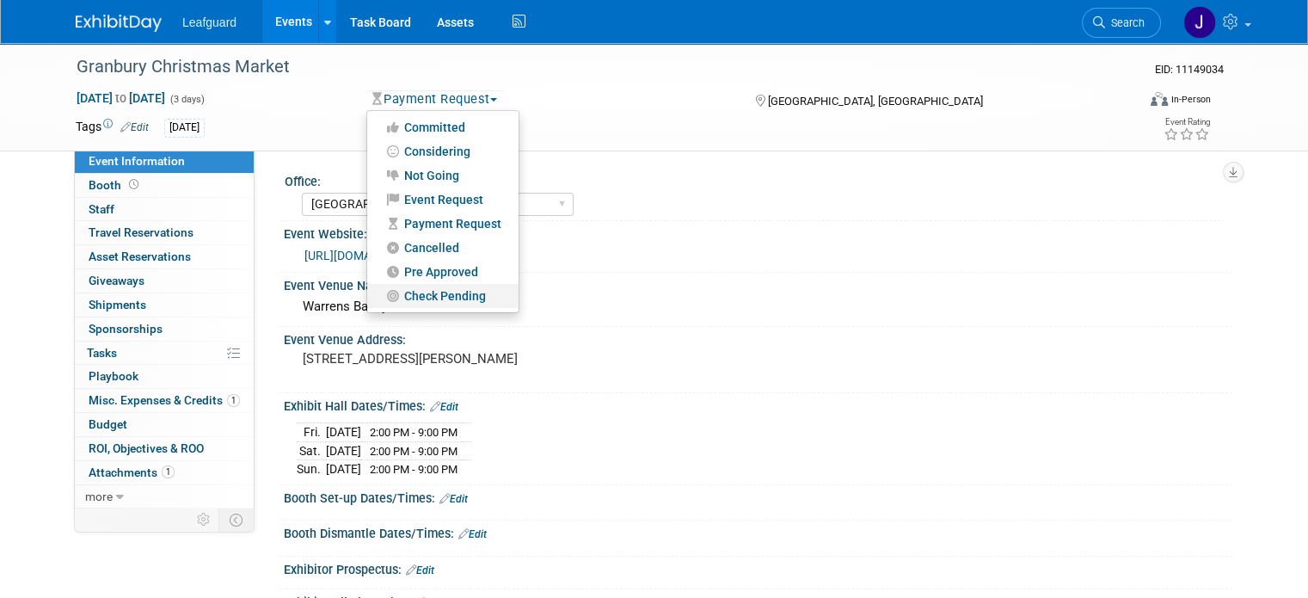
click at [420, 298] on link "Check Pending" at bounding box center [442, 296] width 151 height 24
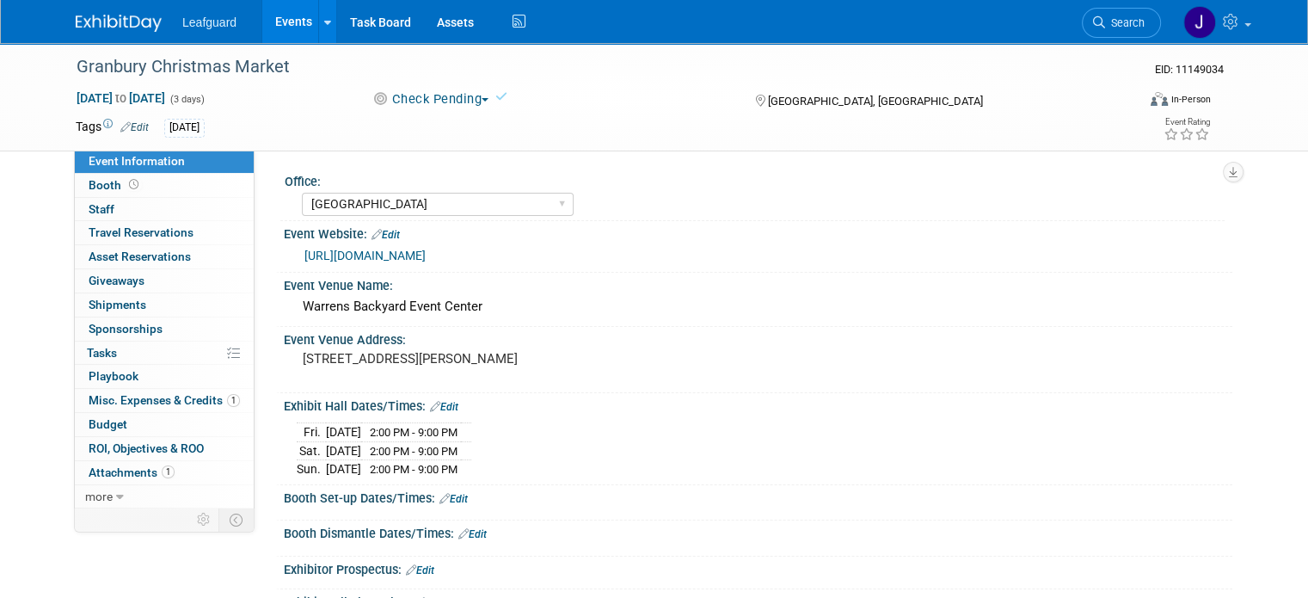
click at [105, 16] on img at bounding box center [119, 23] width 86 height 17
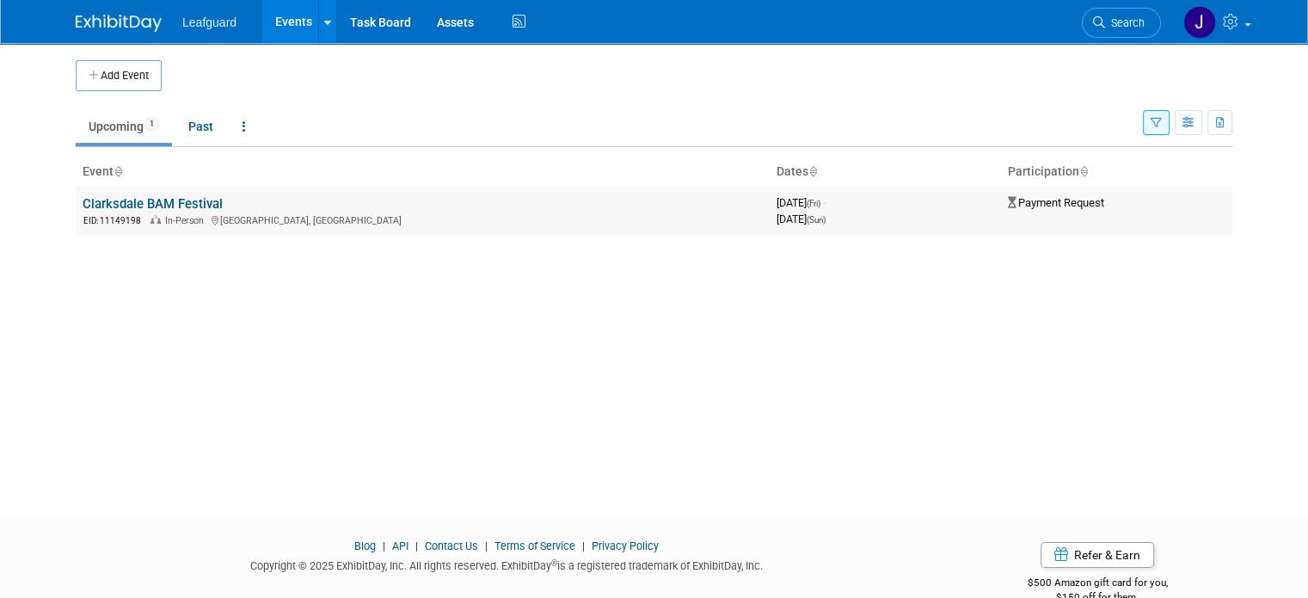
click at [172, 196] on link "Clarksdale BAM Festival" at bounding box center [153, 203] width 140 height 15
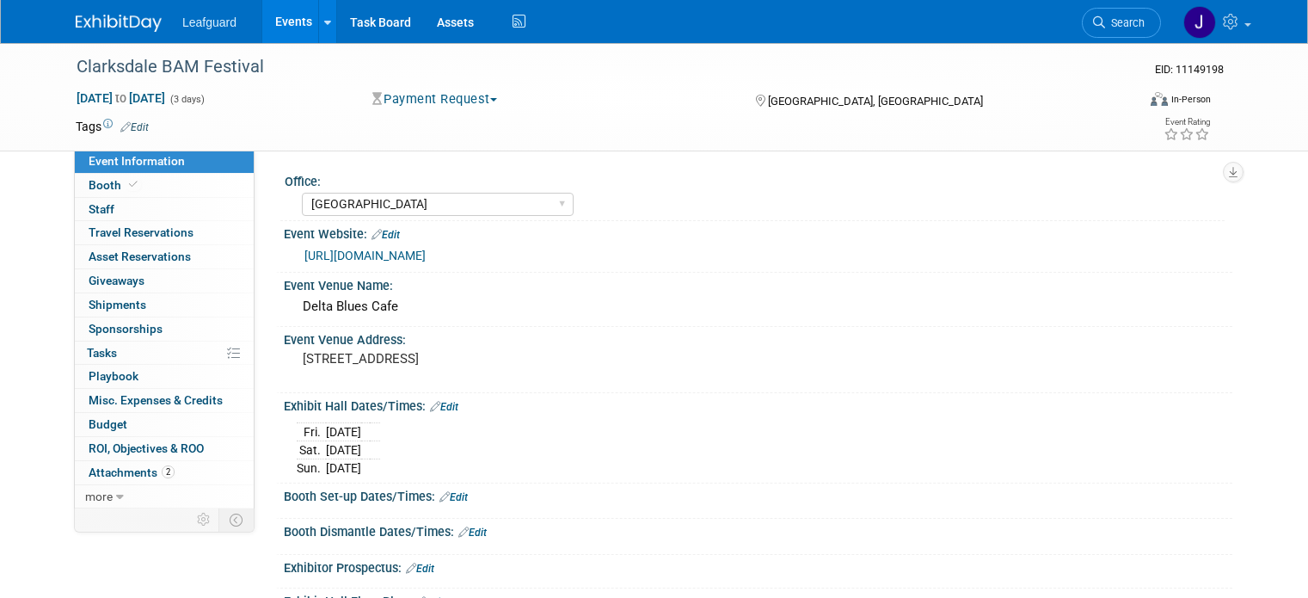
select select "[GEOGRAPHIC_DATA]"
select select "No"
select select "Check"
click at [447, 98] on button "Payment Request" at bounding box center [435, 99] width 138 height 18
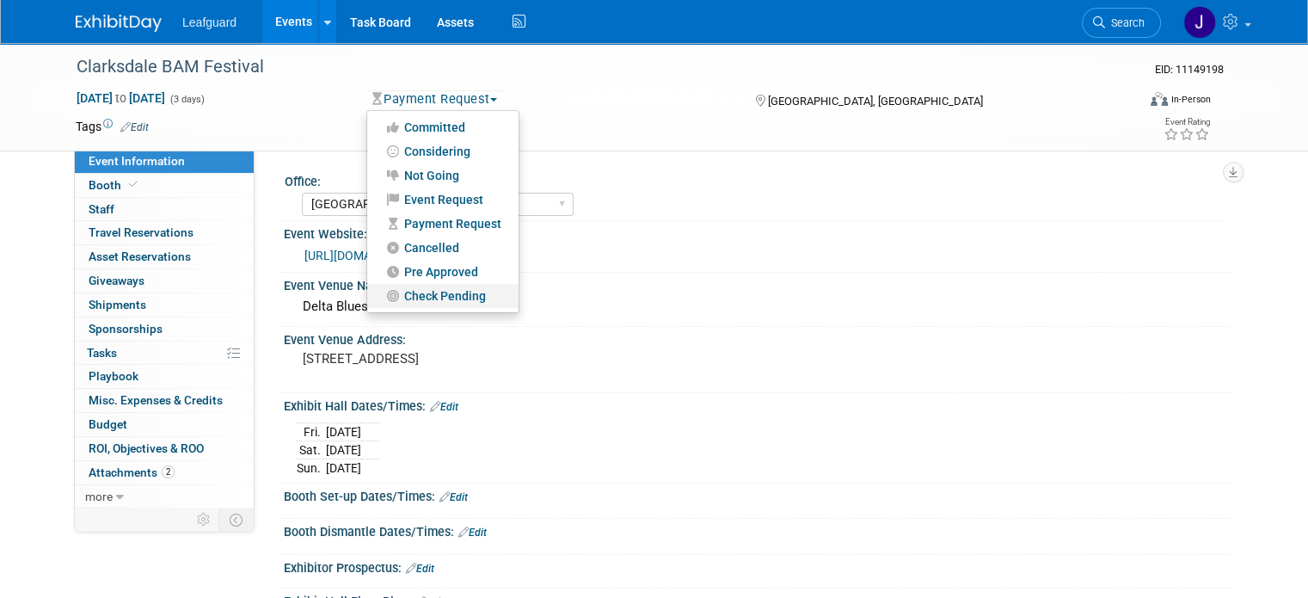
click at [428, 295] on link "Check Pending" at bounding box center [442, 296] width 151 height 24
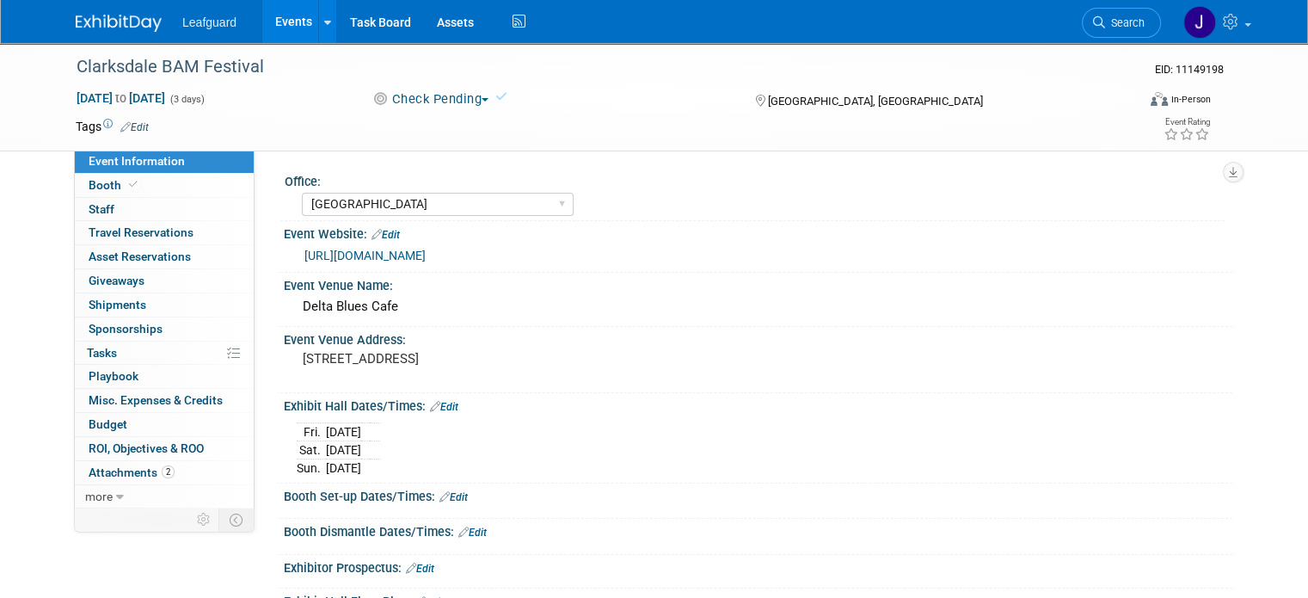
click at [112, 10] on link at bounding box center [129, 15] width 107 height 14
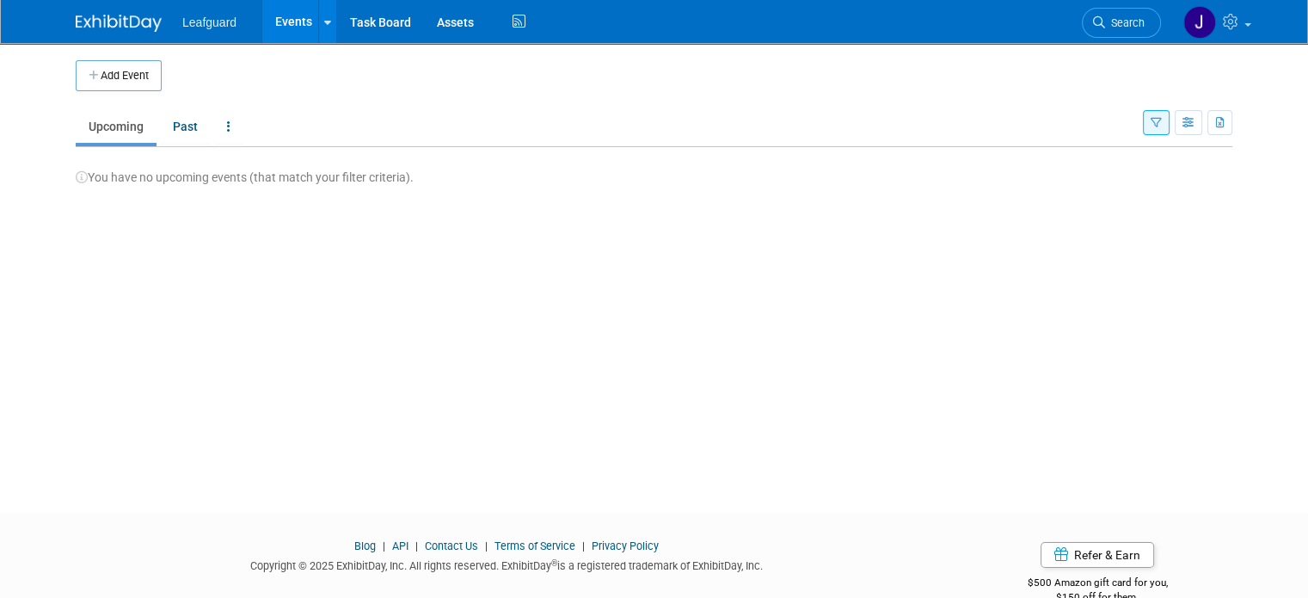
click at [1169, 113] on button "button" at bounding box center [1156, 122] width 27 height 25
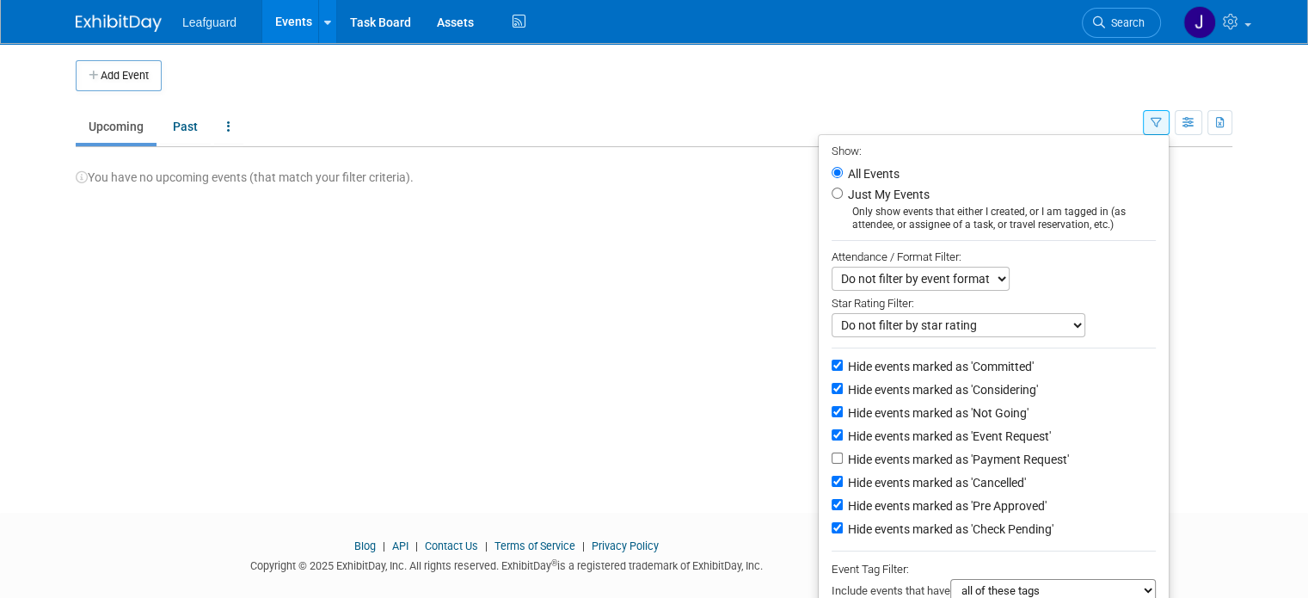
click at [957, 455] on label "Hide events marked as 'Payment Request'" at bounding box center [956, 459] width 224 height 17
click at [843, 455] on input "Hide events marked as 'Payment Request'" at bounding box center [837, 457] width 11 height 11
checkbox input "true"
click at [945, 530] on label "Hide events marked as 'Check Pending'" at bounding box center [948, 528] width 209 height 17
click at [843, 530] on input "Hide events marked as 'Check Pending'" at bounding box center [837, 527] width 11 height 11
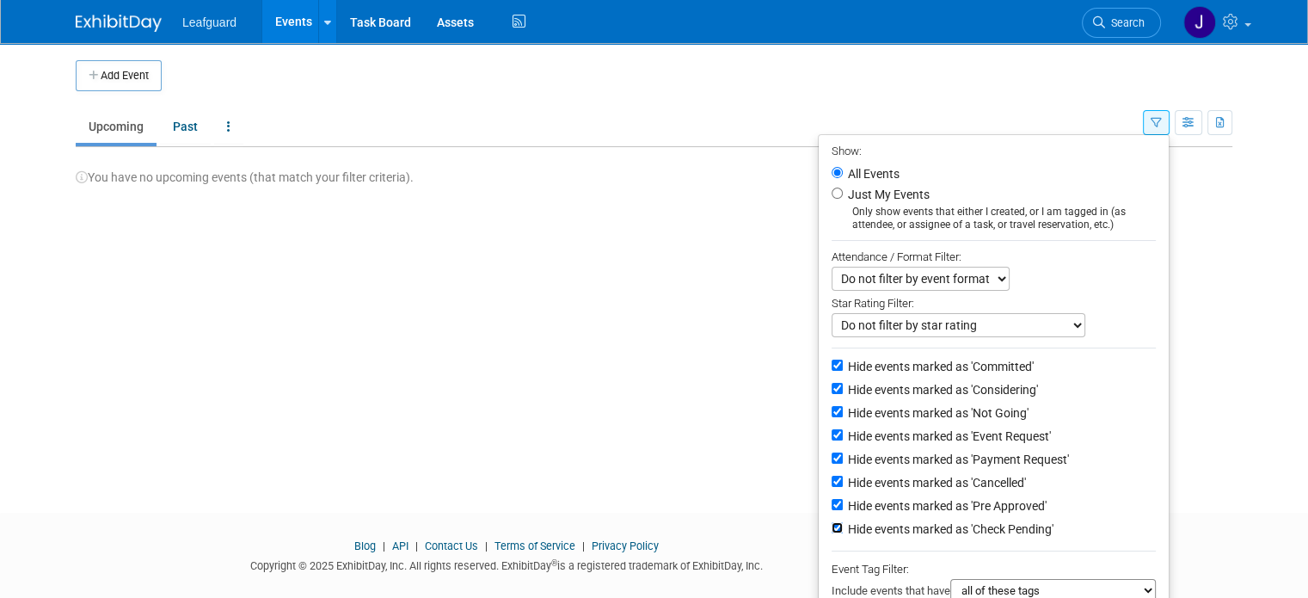
checkbox input "false"
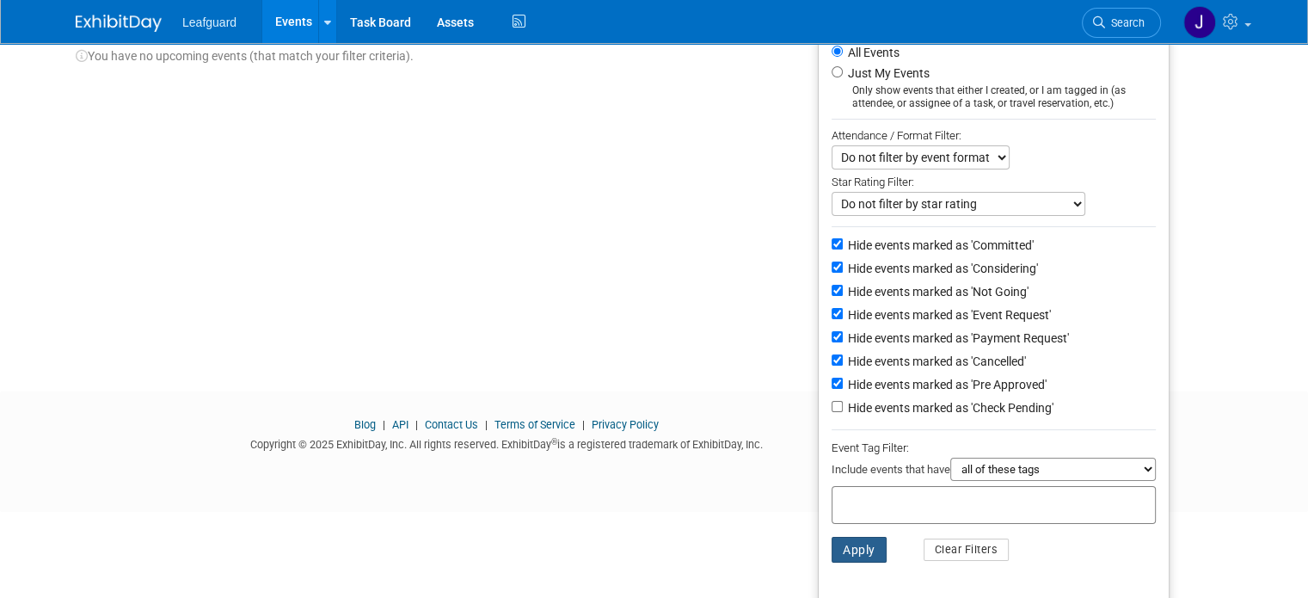
click at [878, 542] on button "Apply" at bounding box center [859, 550] width 55 height 26
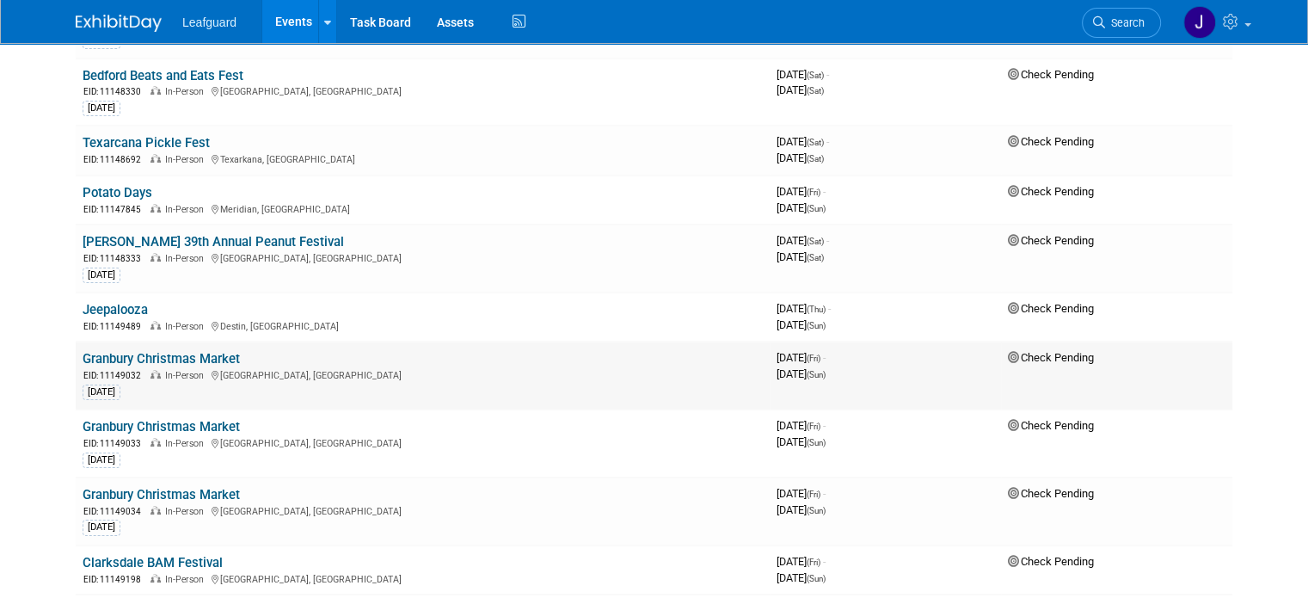
scroll to position [218, 0]
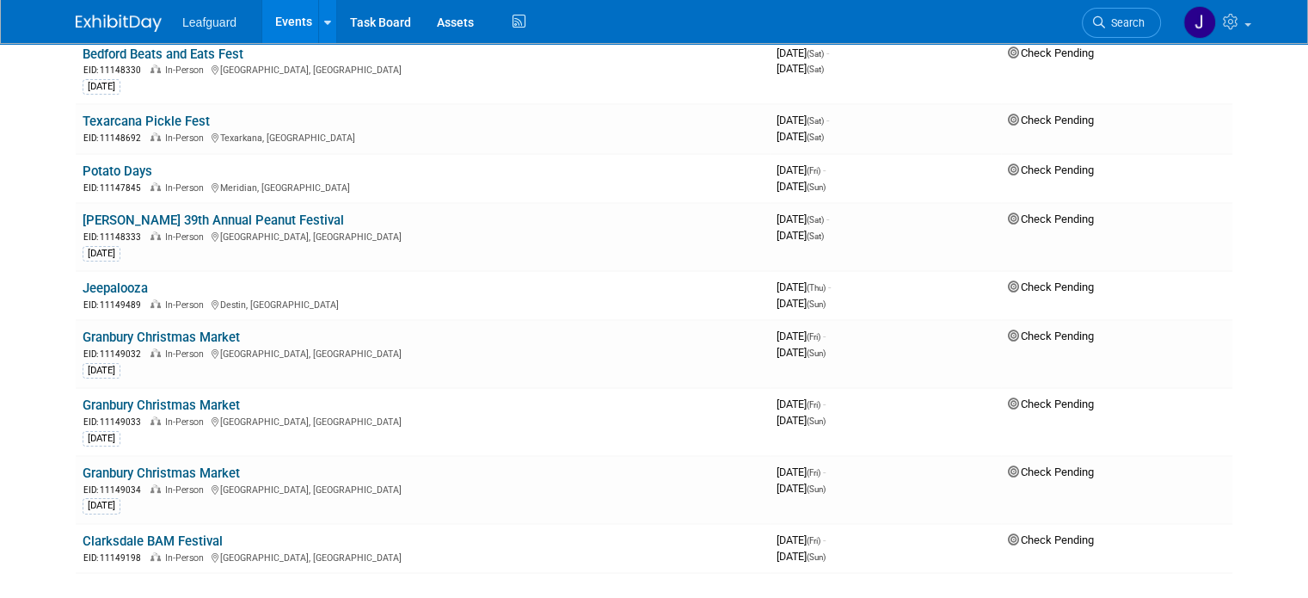
click at [196, 334] on link "Granbury Christmas Market" at bounding box center [161, 336] width 157 height 15
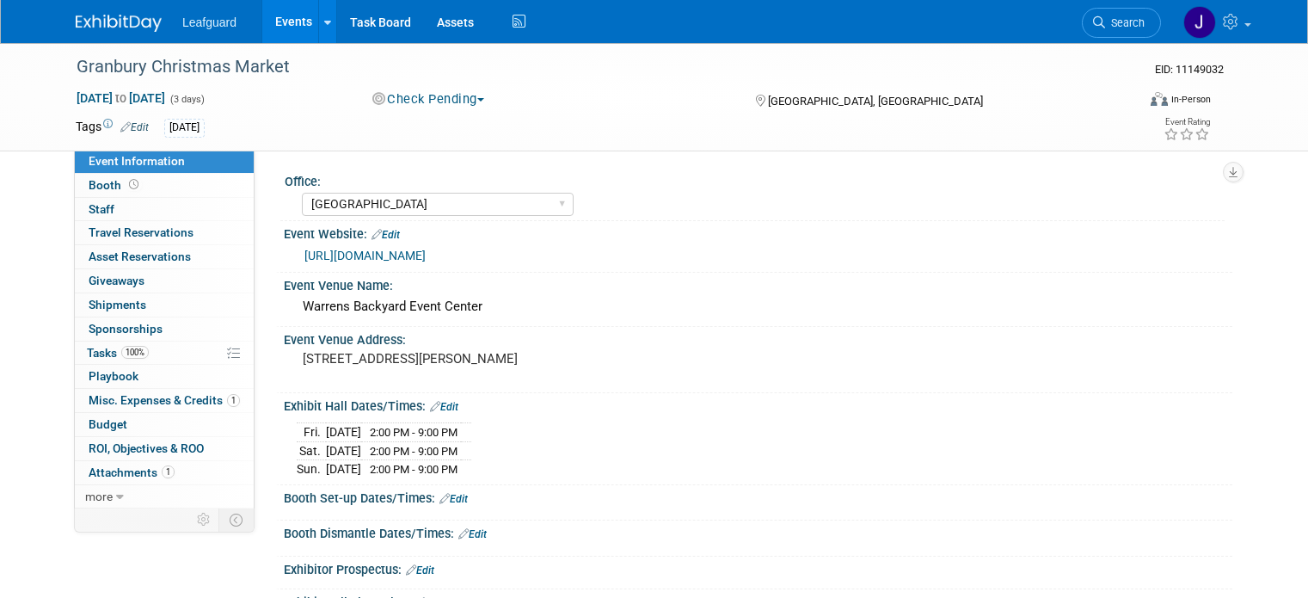
select select "[GEOGRAPHIC_DATA]"
select select "Check"
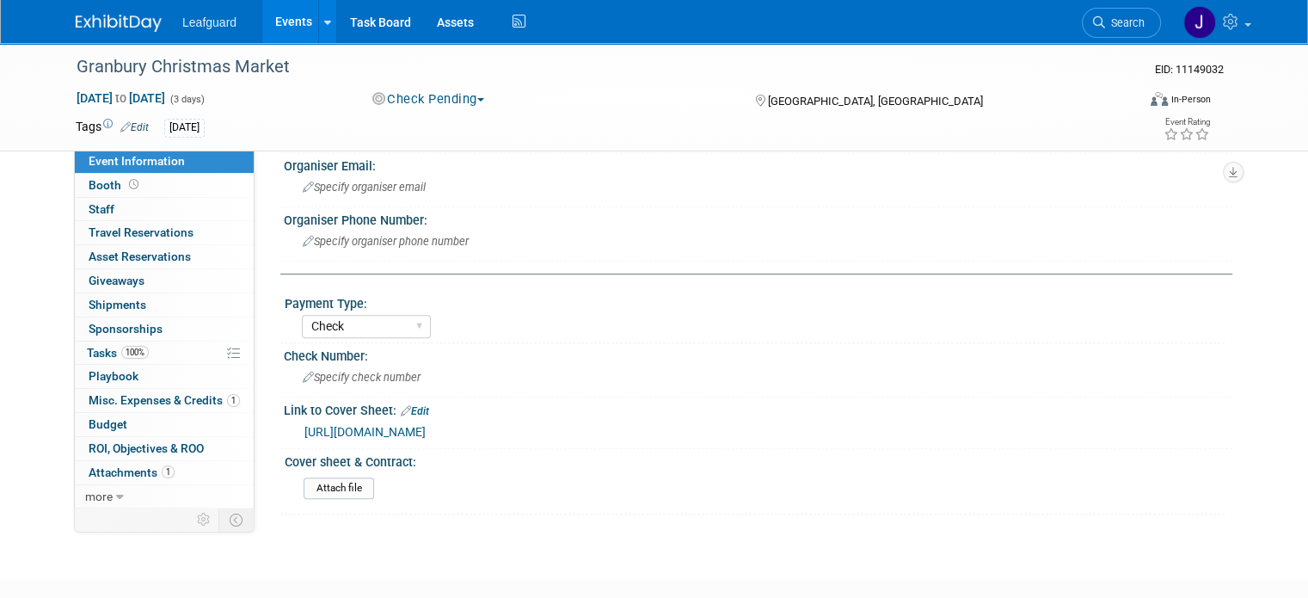
scroll to position [799, 0]
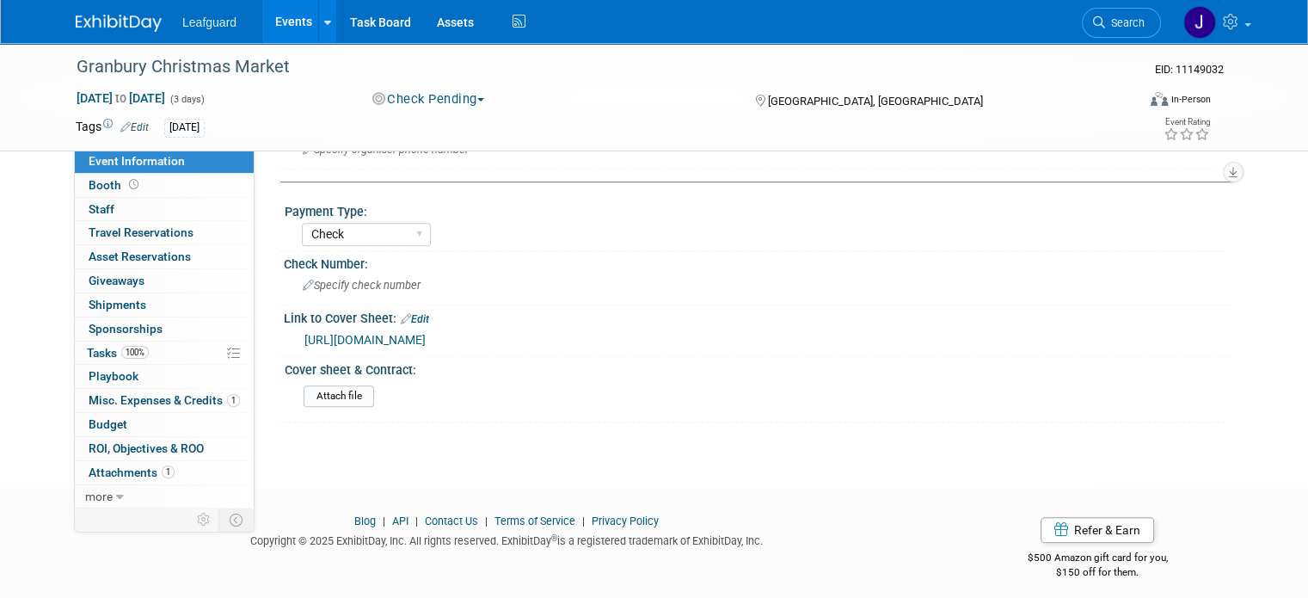
click at [446, 330] on div "[URL][DOMAIN_NAME]" at bounding box center [761, 340] width 915 height 20
click at [426, 333] on link "[URL][DOMAIN_NAME]" at bounding box center [364, 340] width 121 height 14
click at [117, 470] on span "Attachments 1" at bounding box center [132, 472] width 86 height 14
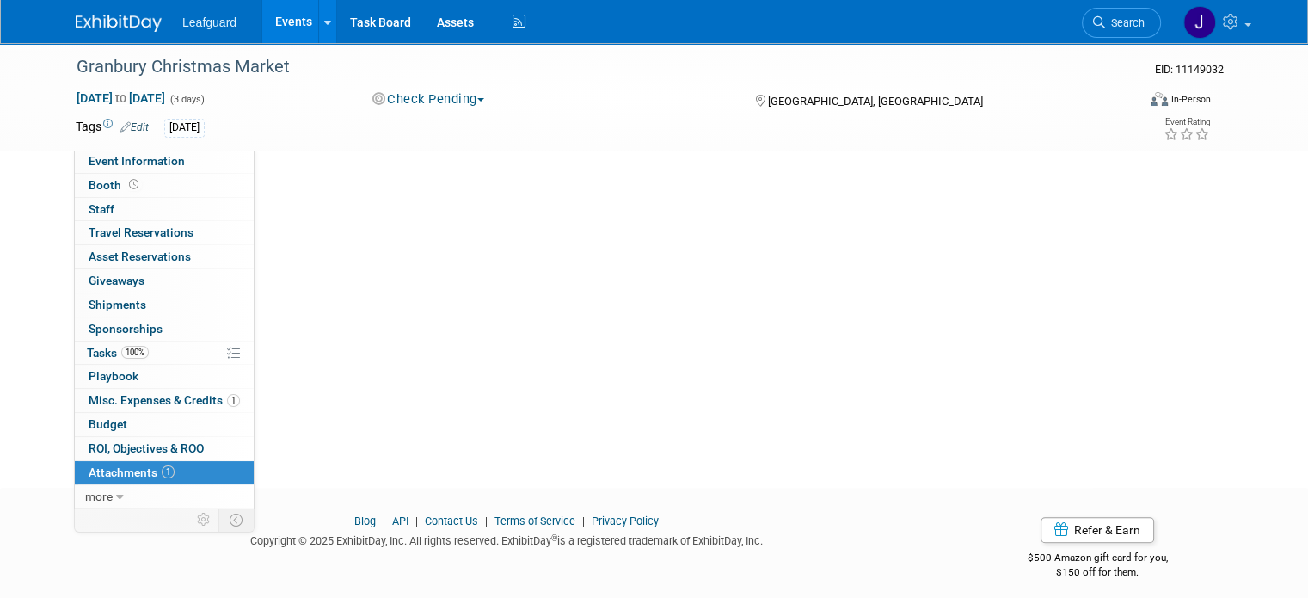
scroll to position [0, 0]
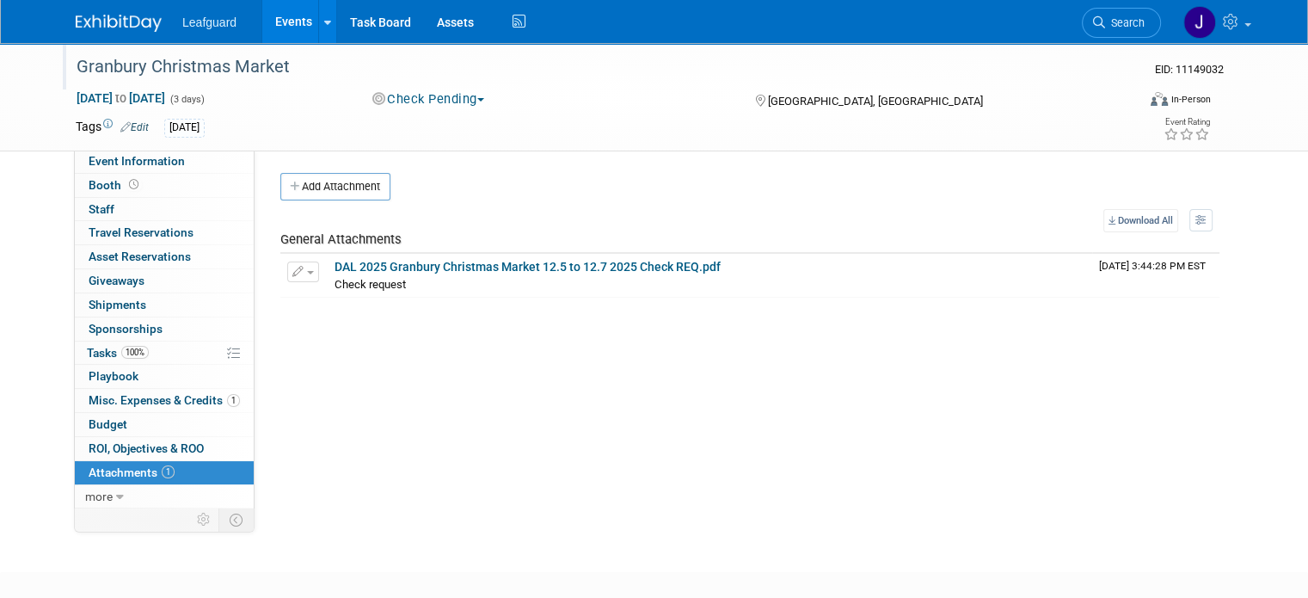
drag, startPoint x: 197, startPoint y: 64, endPoint x: 63, endPoint y: 62, distance: 134.2
click at [71, 62] on div "Granbury Christmas Market" at bounding box center [593, 67] width 1044 height 31
